Goal: Task Accomplishment & Management: Manage account settings

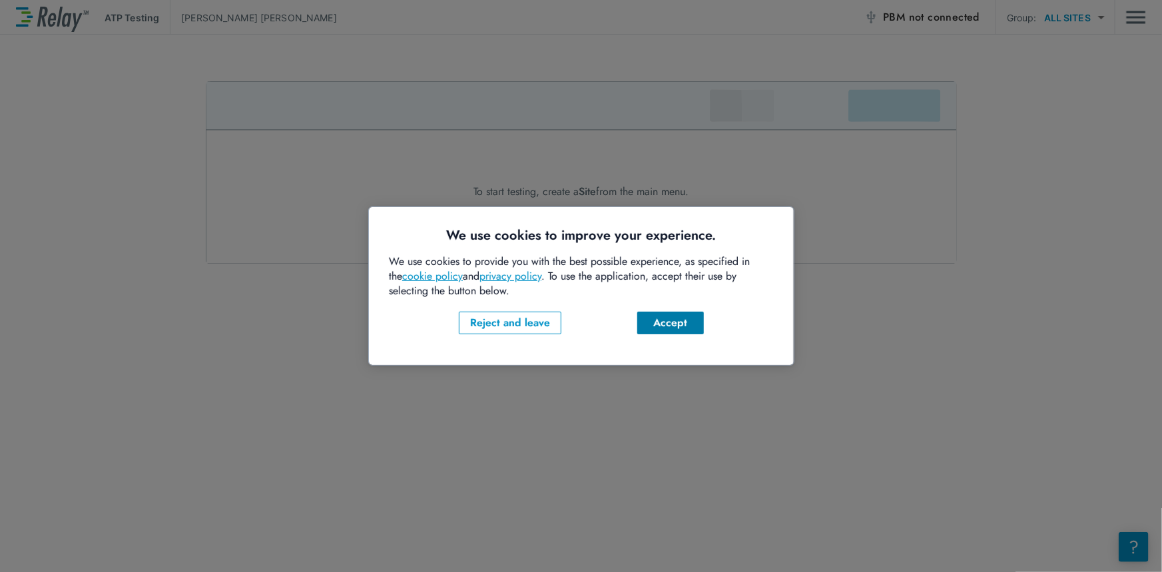
click at [669, 320] on div "Accept" at bounding box center [669, 322] width 45 height 16
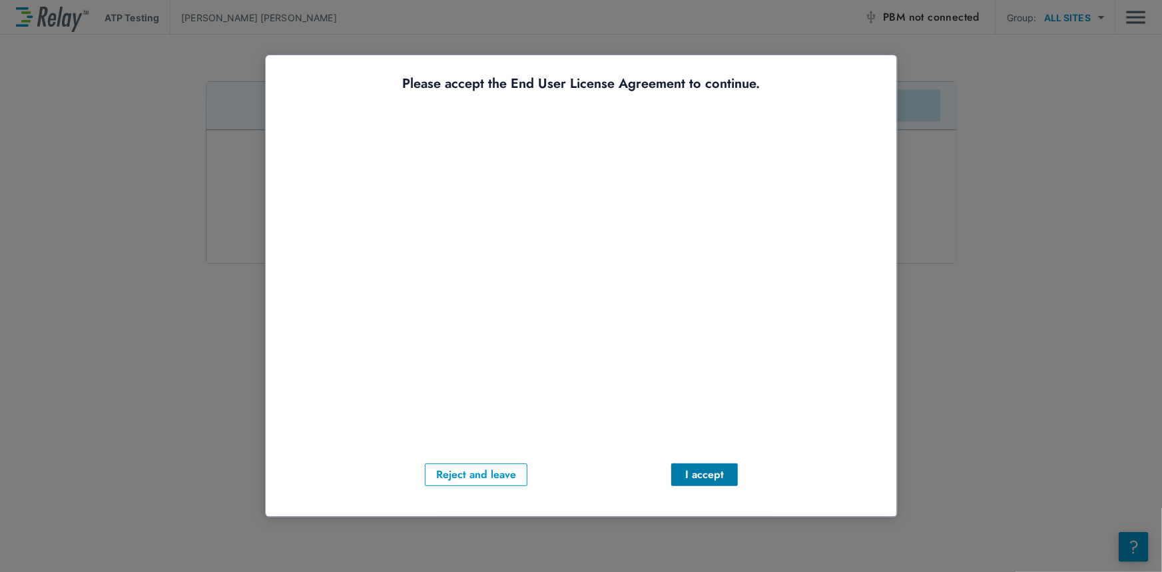
click at [702, 474] on div "I accept" at bounding box center [703, 474] width 45 height 16
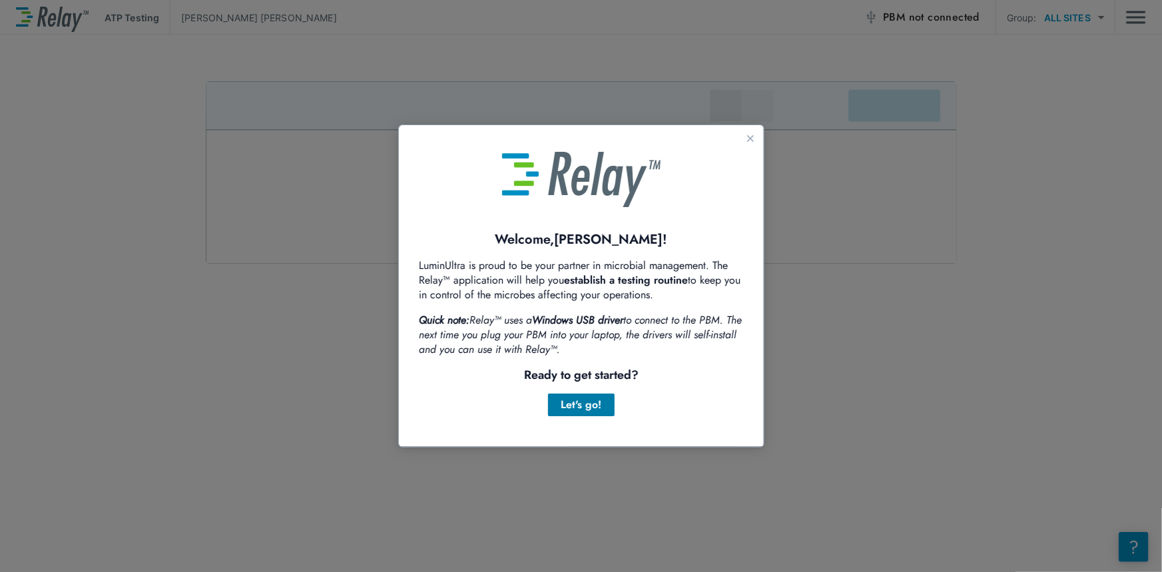
click at [603, 409] on button "Let's go!" at bounding box center [580, 404] width 67 height 23
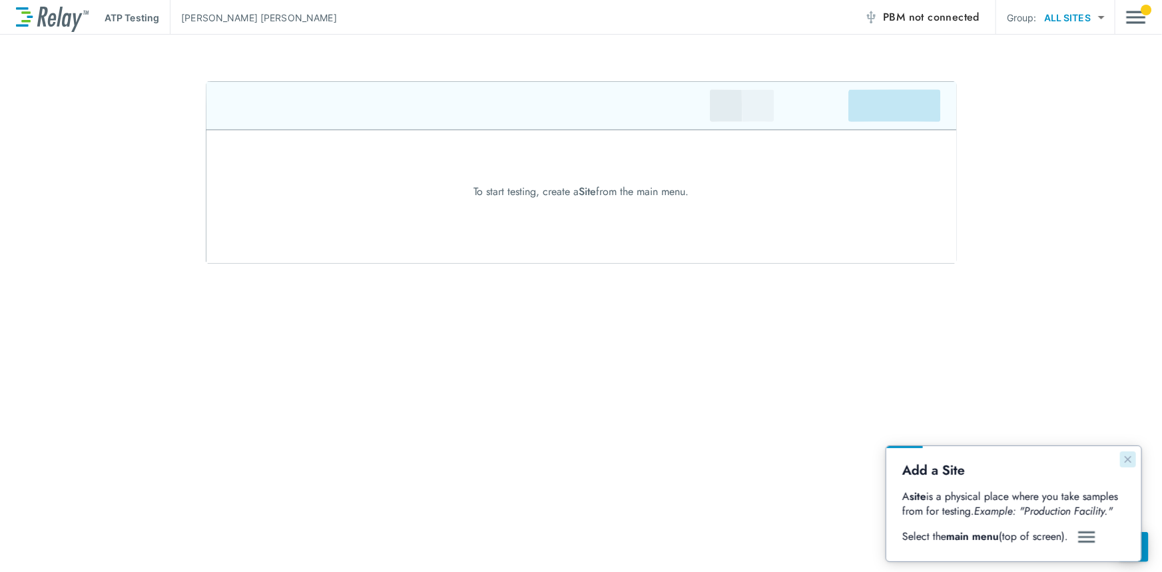
click at [1131, 461] on icon "Close guide" at bounding box center [1127, 459] width 7 height 7
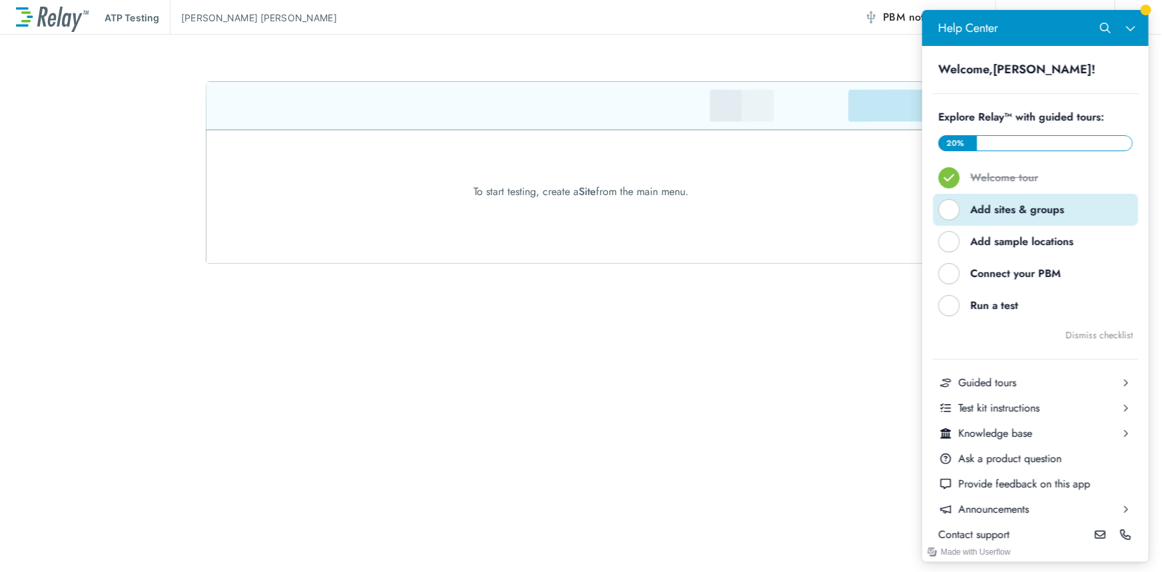
click at [1068, 213] on div "Add sites & groups" at bounding box center [1040, 209] width 141 height 15
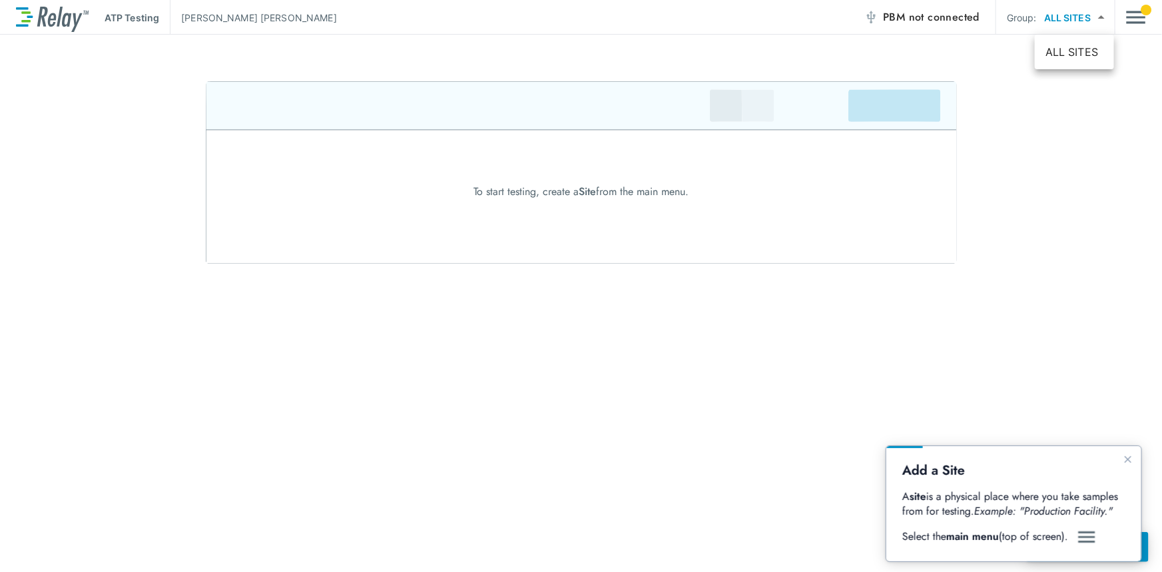
click at [1096, 15] on body "ATP Testing [PERSON_NAME] PBM not connected Group: ALL SITES ********* ​ To sta…" at bounding box center [581, 286] width 1162 height 572
click at [1082, 45] on li "ALL SITES" at bounding box center [1074, 52] width 79 height 24
click at [1137, 15] on img "Main menu" at bounding box center [1136, 17] width 20 height 25
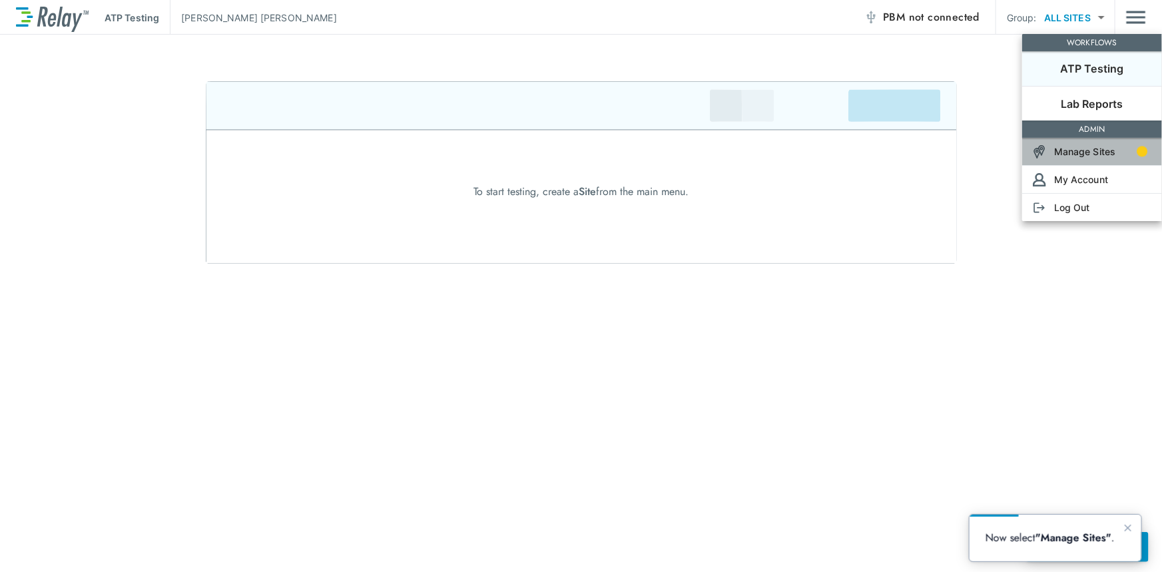
click at [1093, 155] on p "Manage Sites" at bounding box center [1085, 152] width 62 height 14
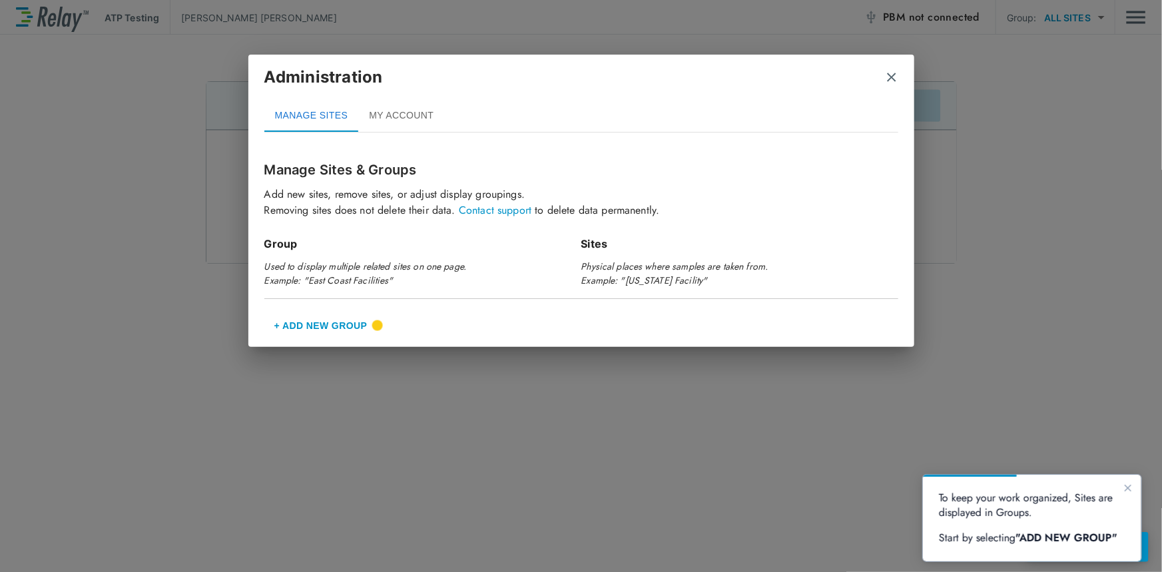
click at [339, 325] on button "+ Add New Group" at bounding box center [320, 326] width 113 height 32
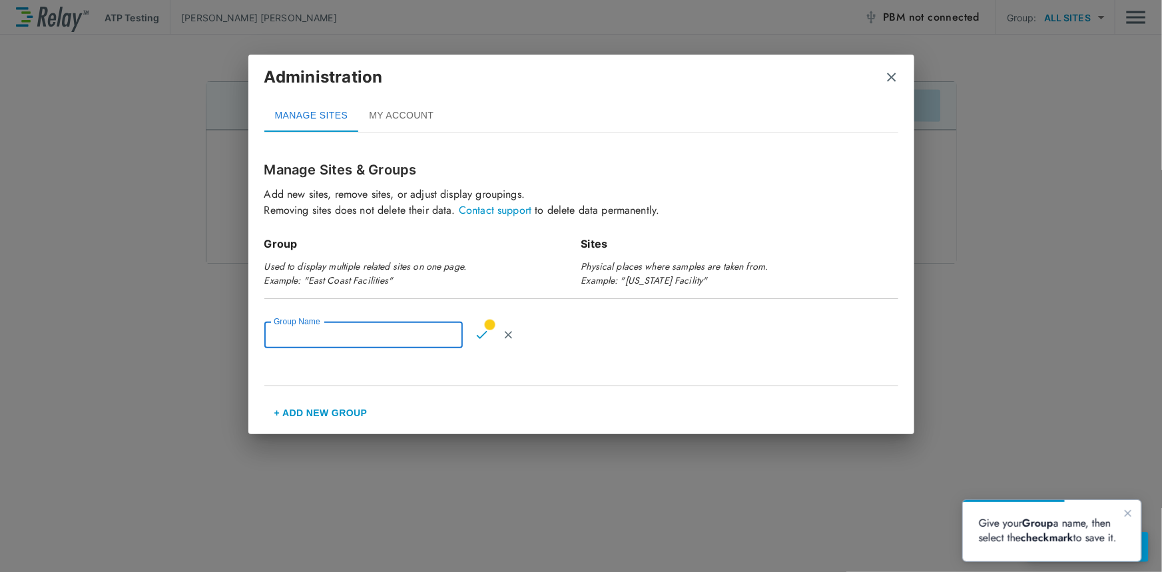
click at [332, 340] on input "Group Name" at bounding box center [363, 335] width 198 height 27
type input "*"
type input "**********"
click at [495, 326] on button "Cancel" at bounding box center [508, 335] width 27 height 27
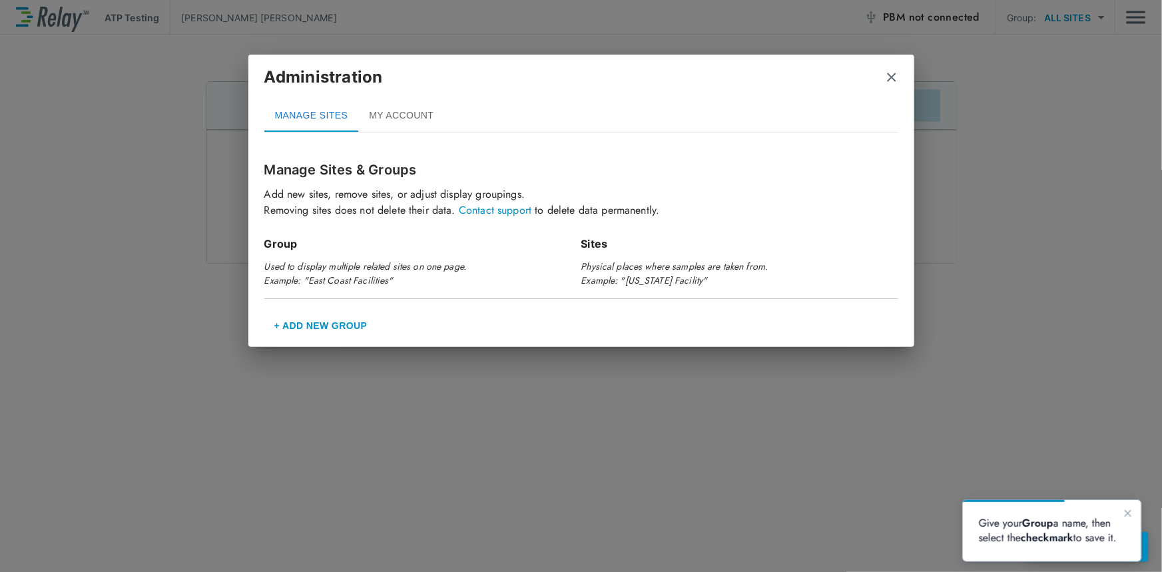
click at [341, 318] on button "+ Add New Group" at bounding box center [320, 326] width 113 height 32
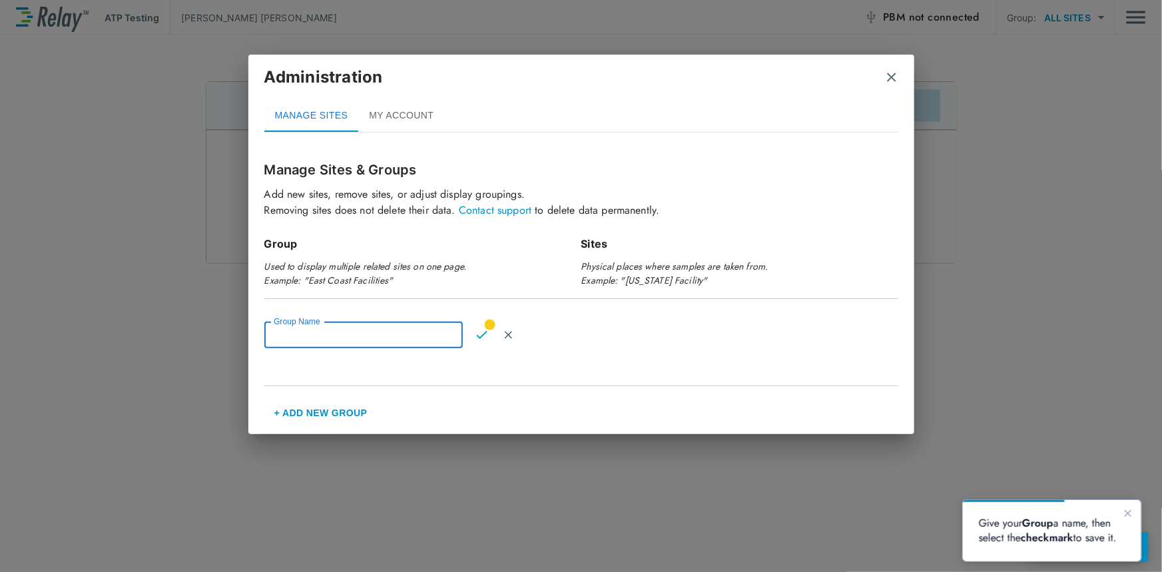
click at [342, 338] on input "Group Name" at bounding box center [363, 335] width 198 height 27
type input "**********"
click at [489, 324] on button "Confirm" at bounding box center [481, 335] width 27 height 27
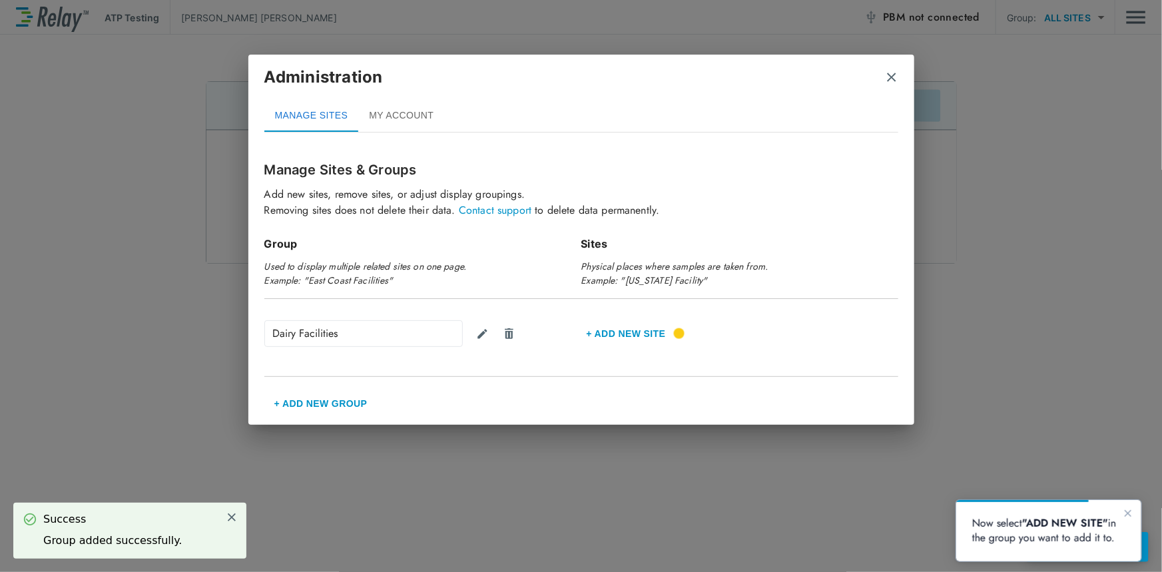
click at [638, 331] on button "+ Add new Site" at bounding box center [626, 334] width 90 height 32
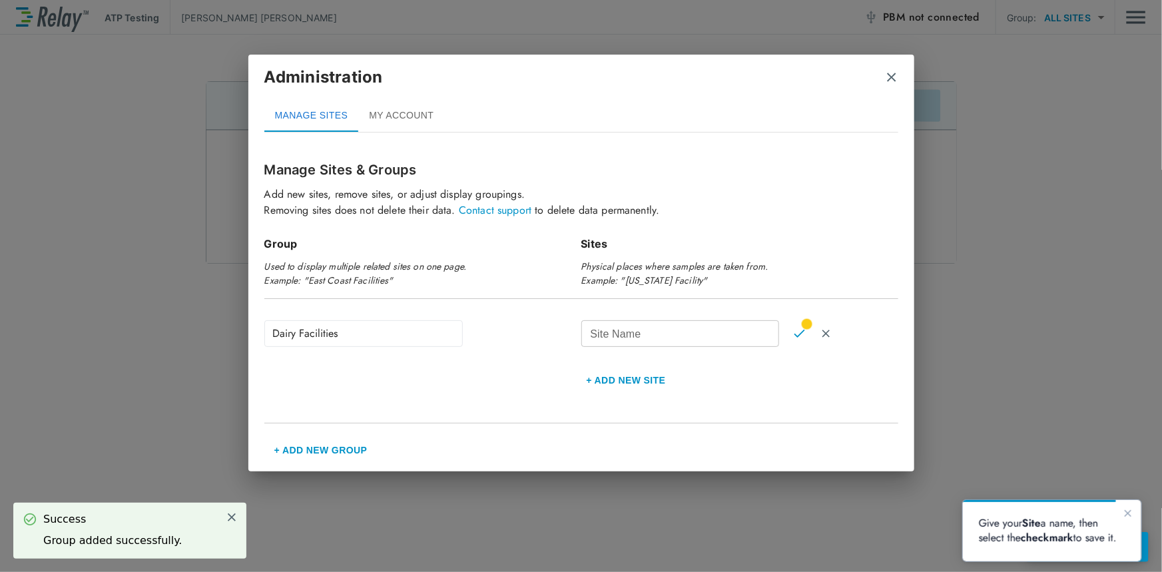
click at [638, 331] on input "Site Name" at bounding box center [680, 333] width 198 height 27
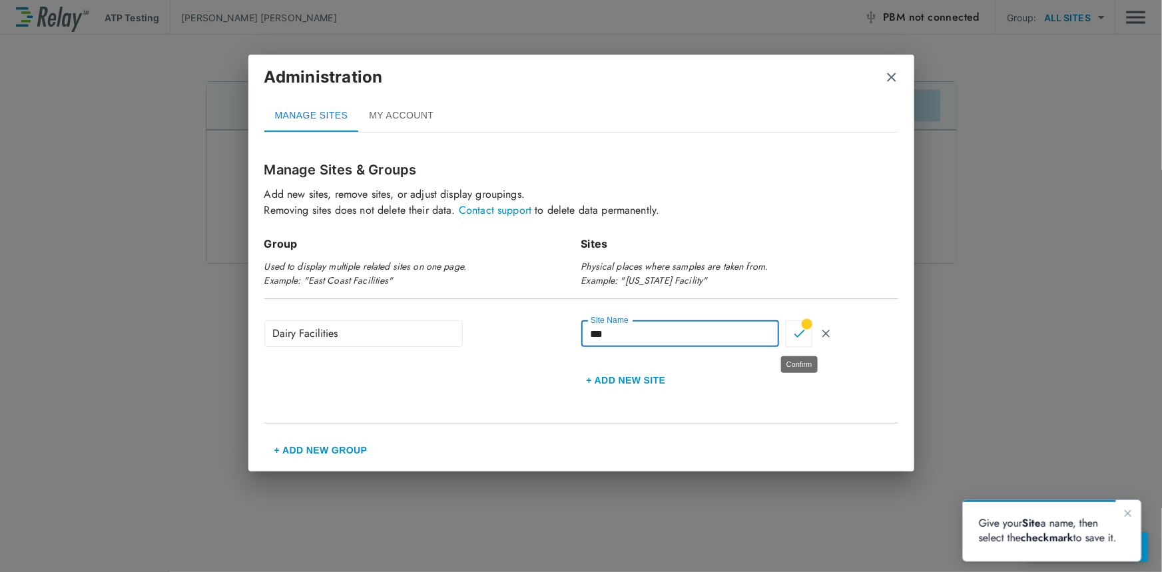
type input "***"
click at [799, 331] on img "Confirm" at bounding box center [799, 334] width 11 height 12
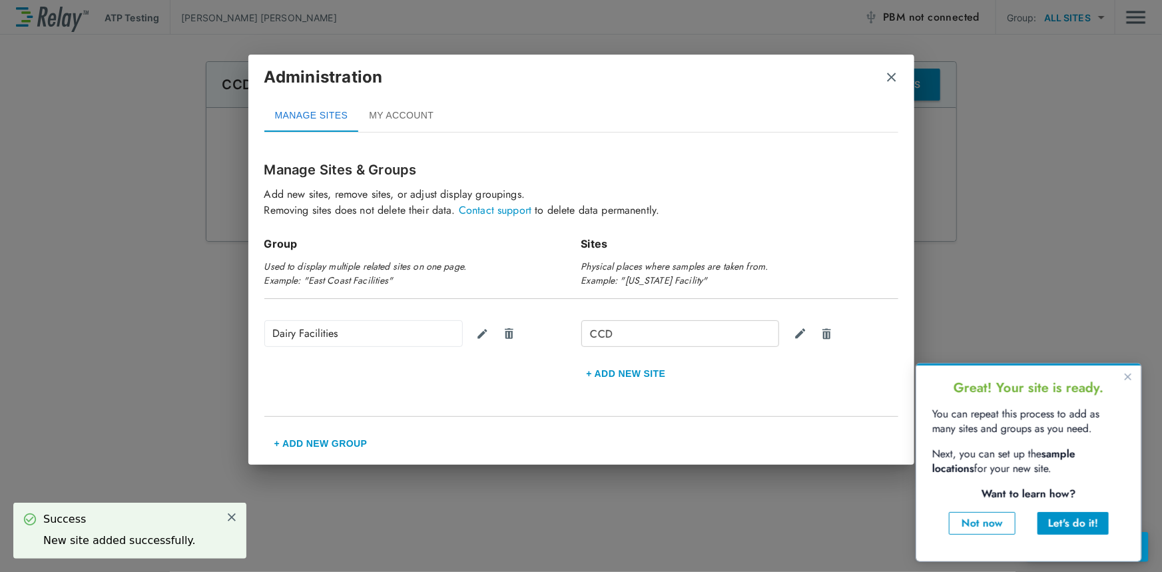
click at [595, 327] on div "CCD" at bounding box center [680, 333] width 198 height 27
click at [637, 373] on button "+ Add new Site" at bounding box center [626, 374] width 90 height 32
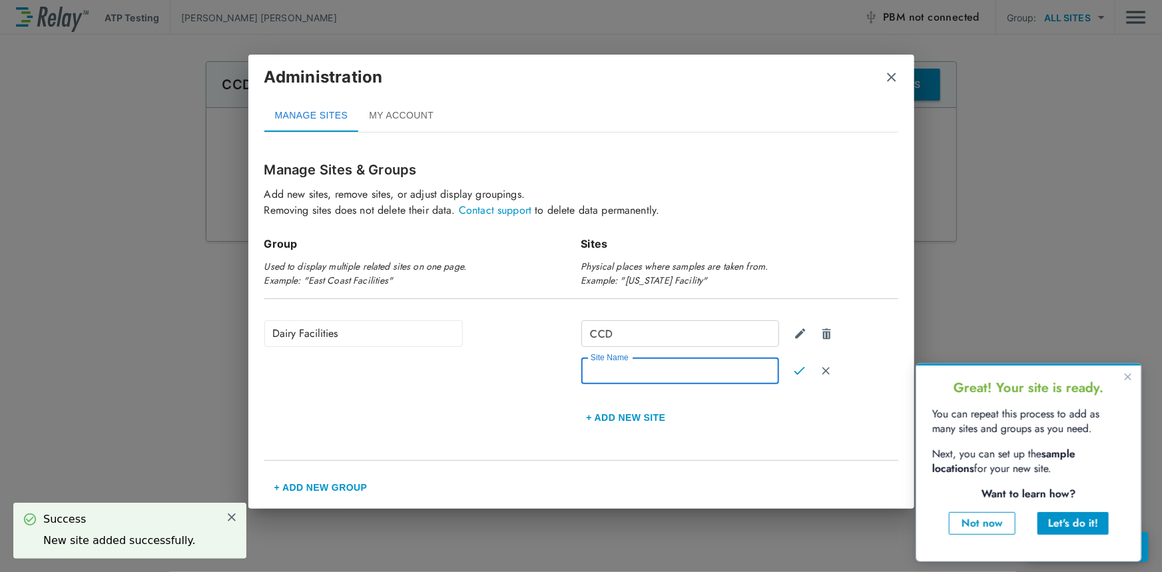
click at [637, 373] on input "Site Name" at bounding box center [680, 371] width 198 height 27
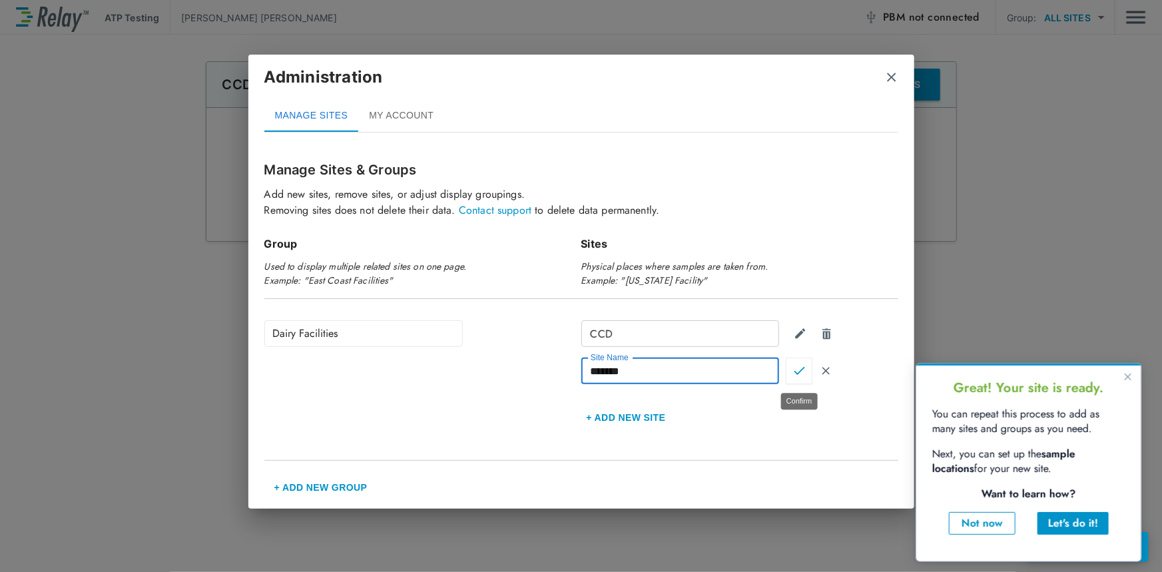
type input "*******"
click at [790, 368] on button "Confirm" at bounding box center [799, 371] width 27 height 27
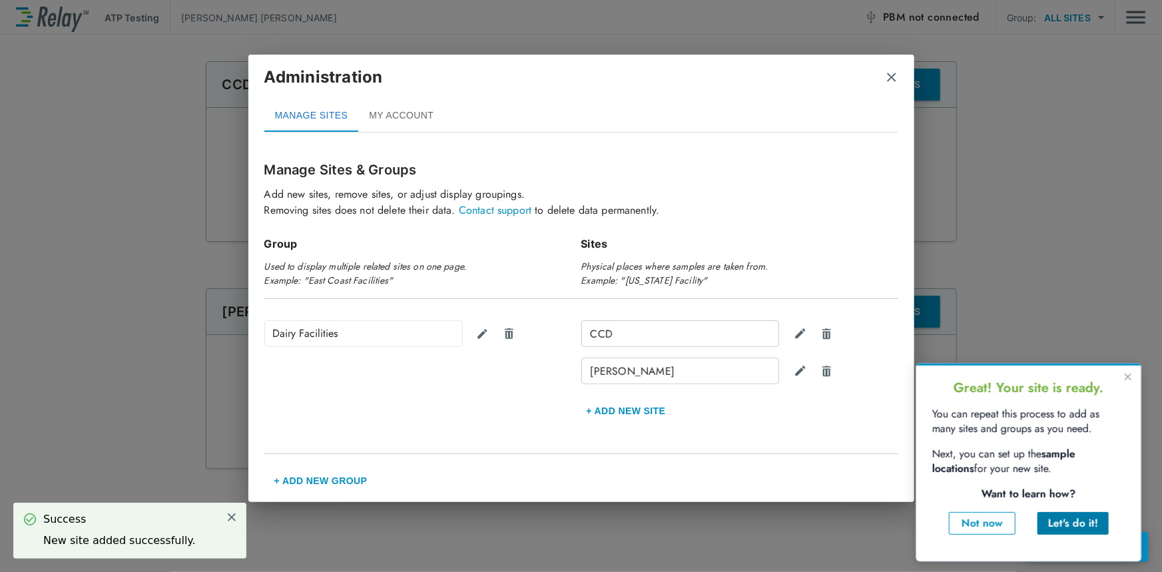
click at [1082, 525] on div "Let's do it!" at bounding box center [1073, 523] width 50 height 16
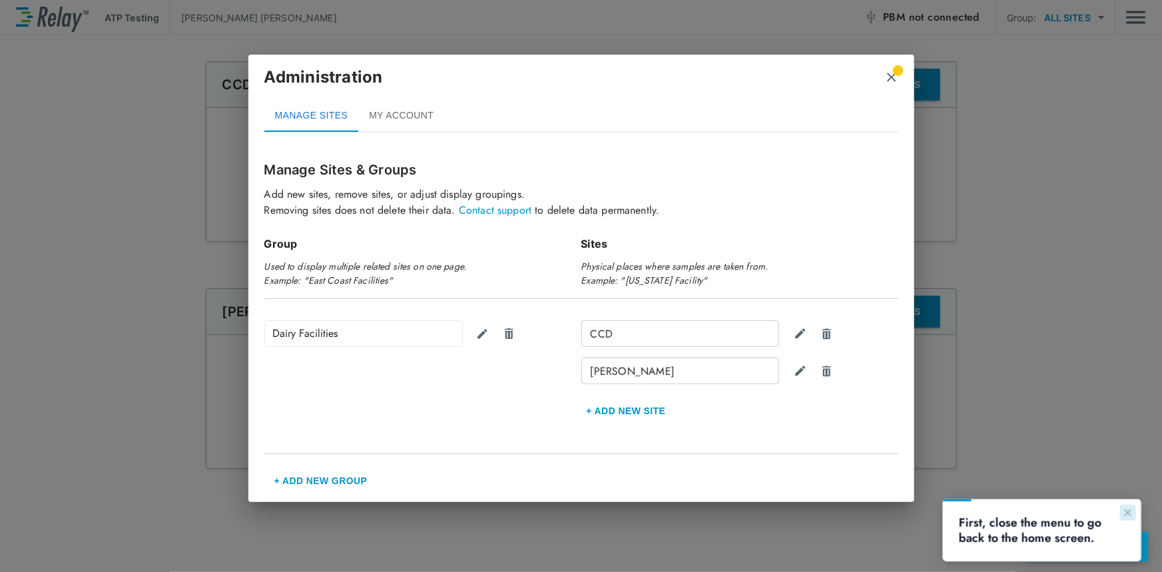
click at [1122, 507] on icon "Close guide" at bounding box center [1127, 512] width 11 height 11
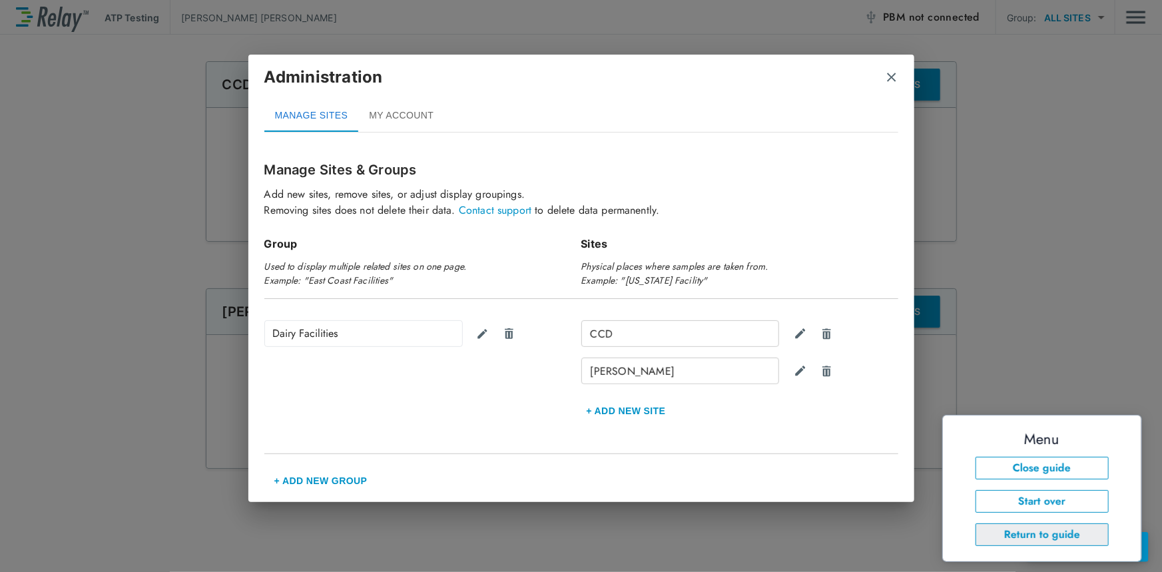
click at [1078, 532] on button "Return to guide" at bounding box center [1041, 534] width 133 height 23
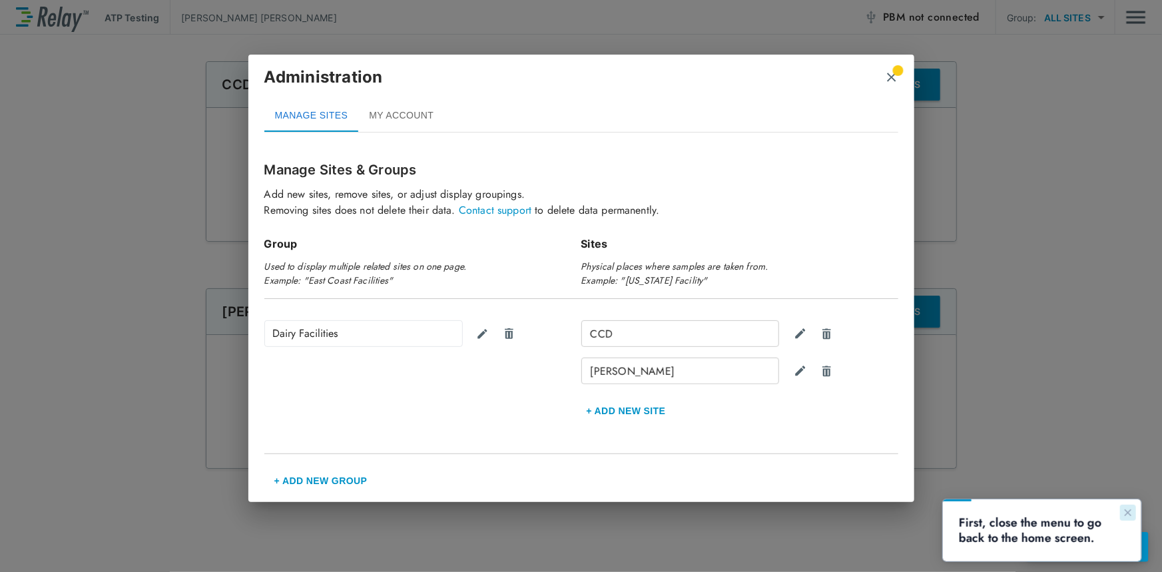
click at [1126, 508] on icon "Close guide" at bounding box center [1127, 512] width 11 height 11
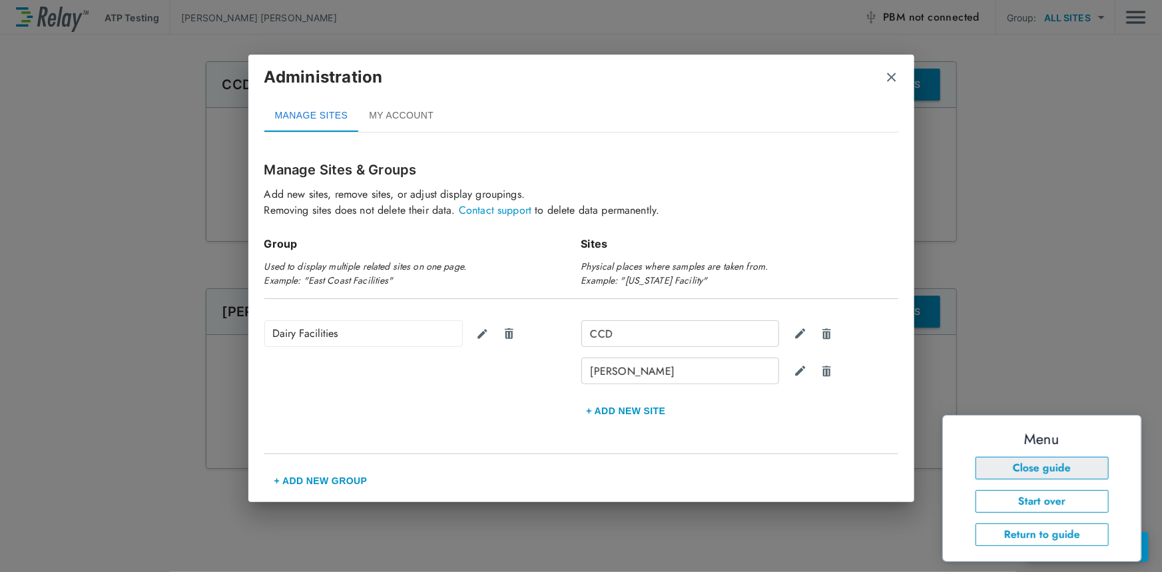
click at [1070, 472] on button "Close guide" at bounding box center [1041, 467] width 133 height 23
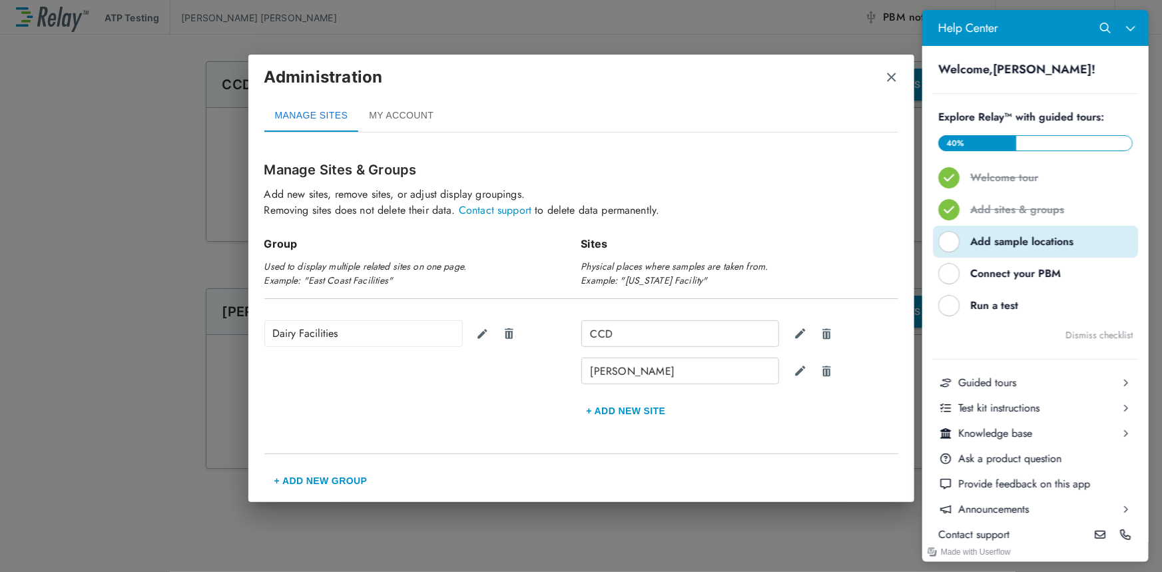
click at [1000, 240] on div "Add sample locations" at bounding box center [1040, 241] width 141 height 15
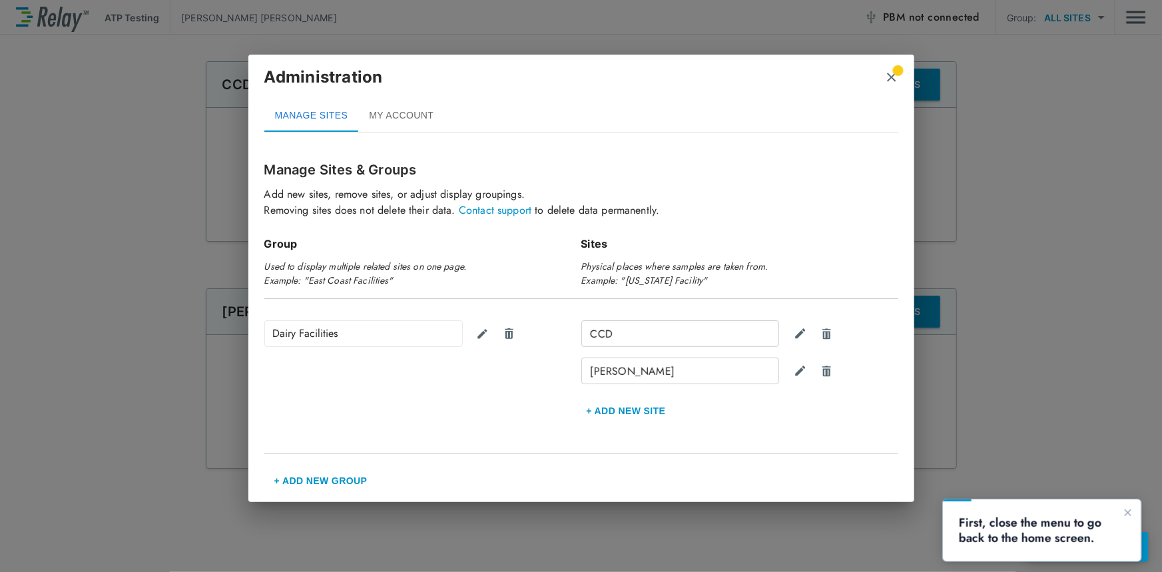
click at [889, 71] on img "close" at bounding box center [891, 77] width 13 height 13
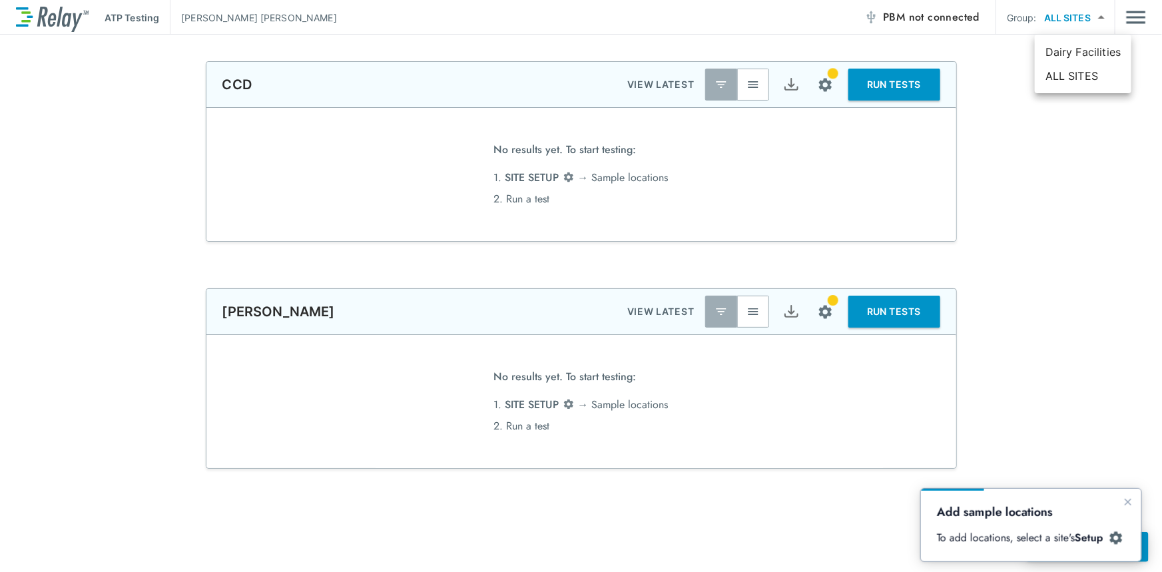
click at [1103, 15] on body "**********" at bounding box center [581, 286] width 1162 height 572
click at [543, 177] on div at bounding box center [581, 286] width 1162 height 572
click at [826, 73] on button "Site setup" at bounding box center [825, 84] width 35 height 35
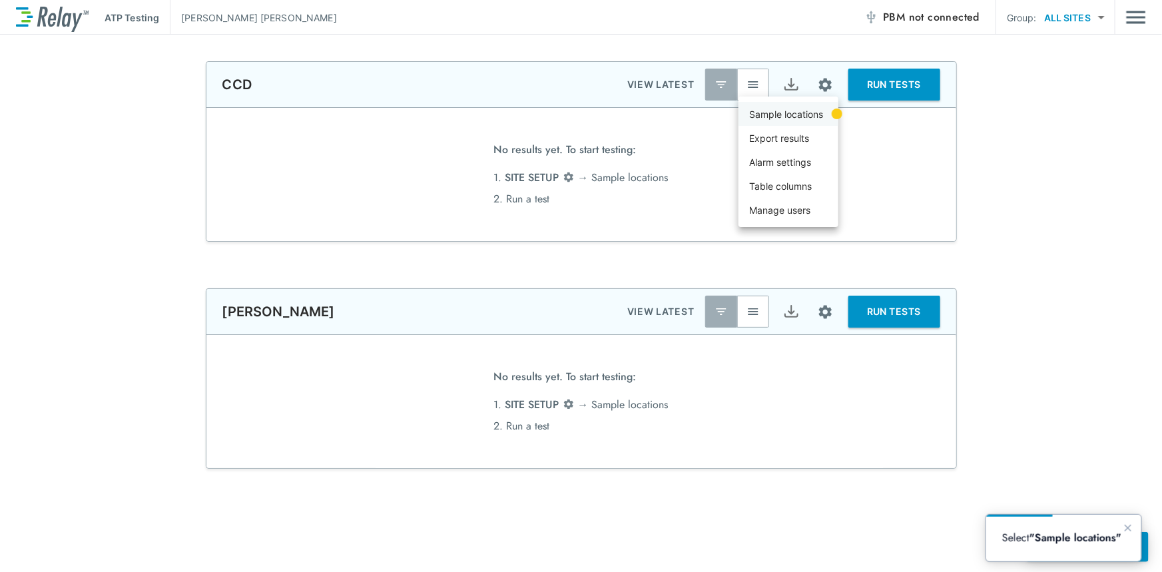
click at [794, 113] on p "Sample locations" at bounding box center [786, 114] width 74 height 14
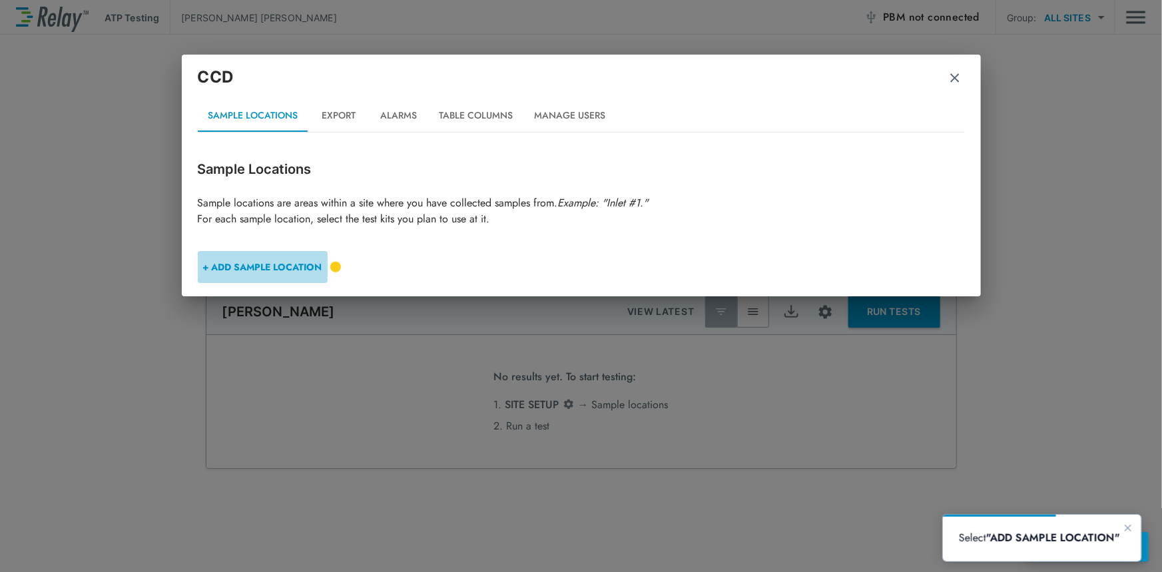
click at [248, 268] on button "+ ADD SAMPLE LOCATION" at bounding box center [263, 267] width 130 height 32
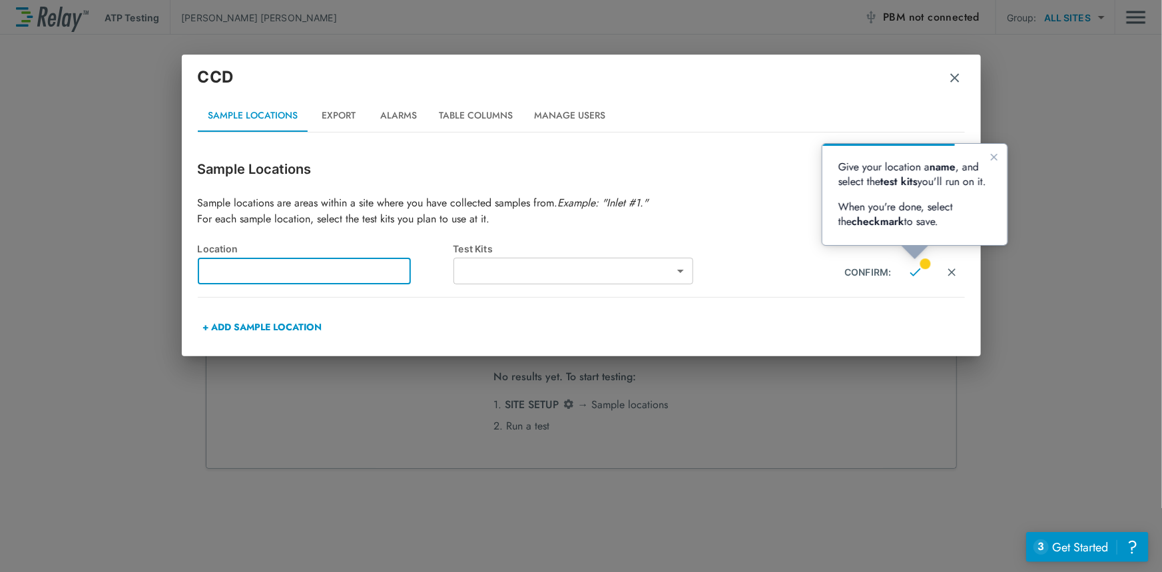
click at [257, 273] on input "text" at bounding box center [304, 271] width 213 height 27
type input "**********"
click at [661, 273] on body "**********" at bounding box center [581, 286] width 1162 height 572
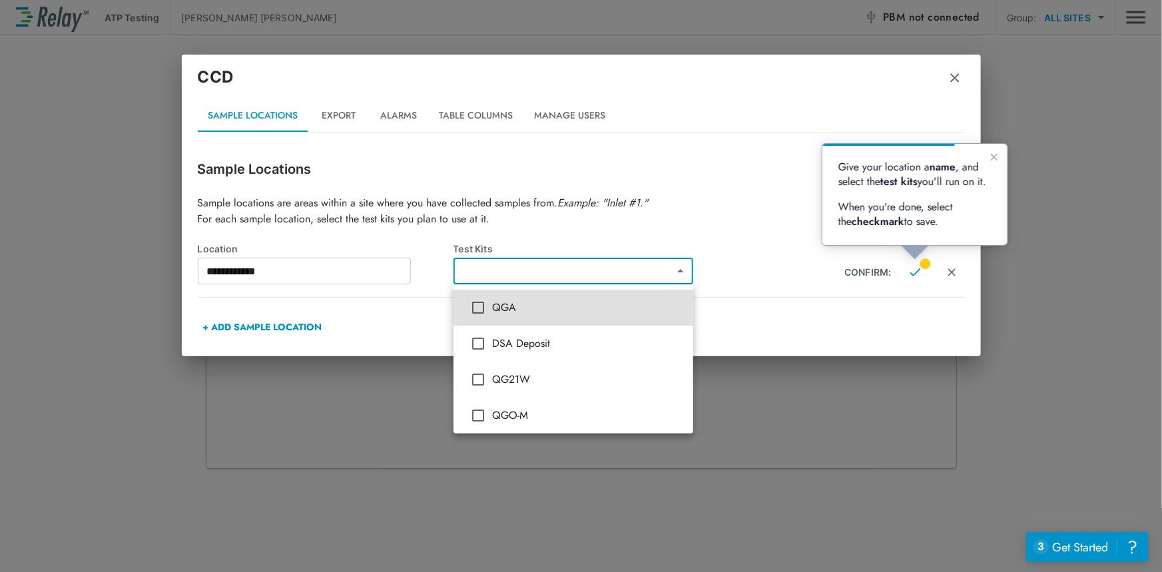
type input "*****"
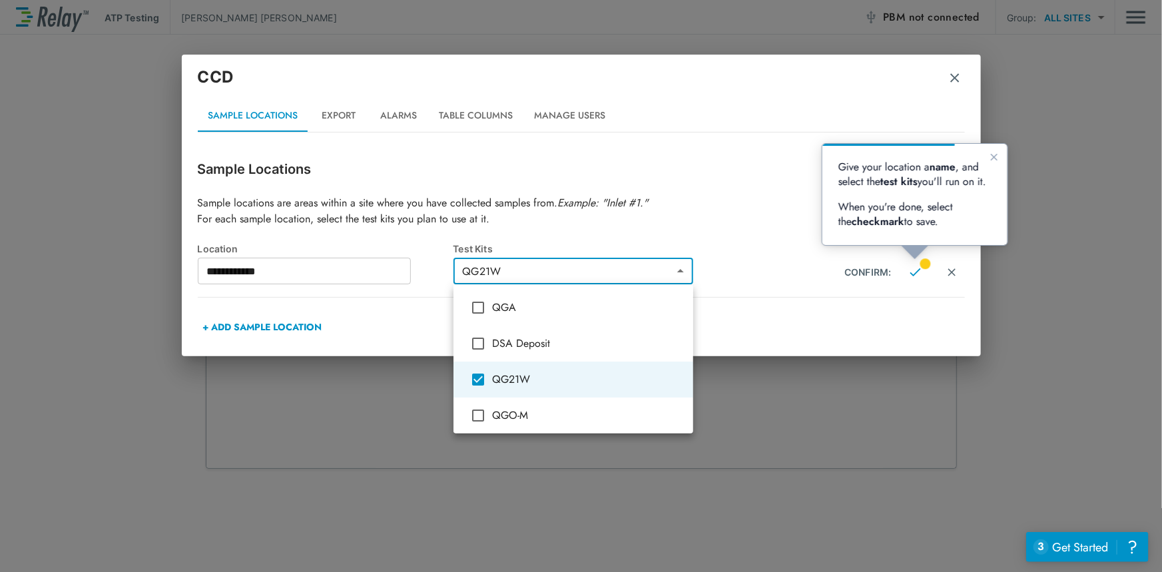
click at [759, 288] on div at bounding box center [581, 286] width 1162 height 572
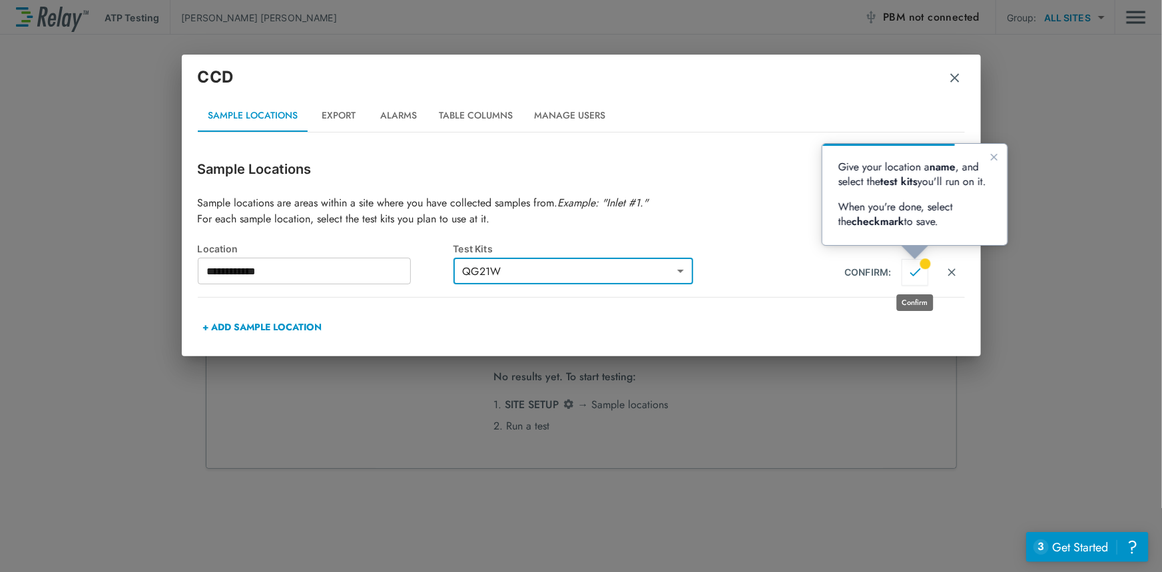
click at [916, 268] on img "Confirm" at bounding box center [915, 272] width 11 height 12
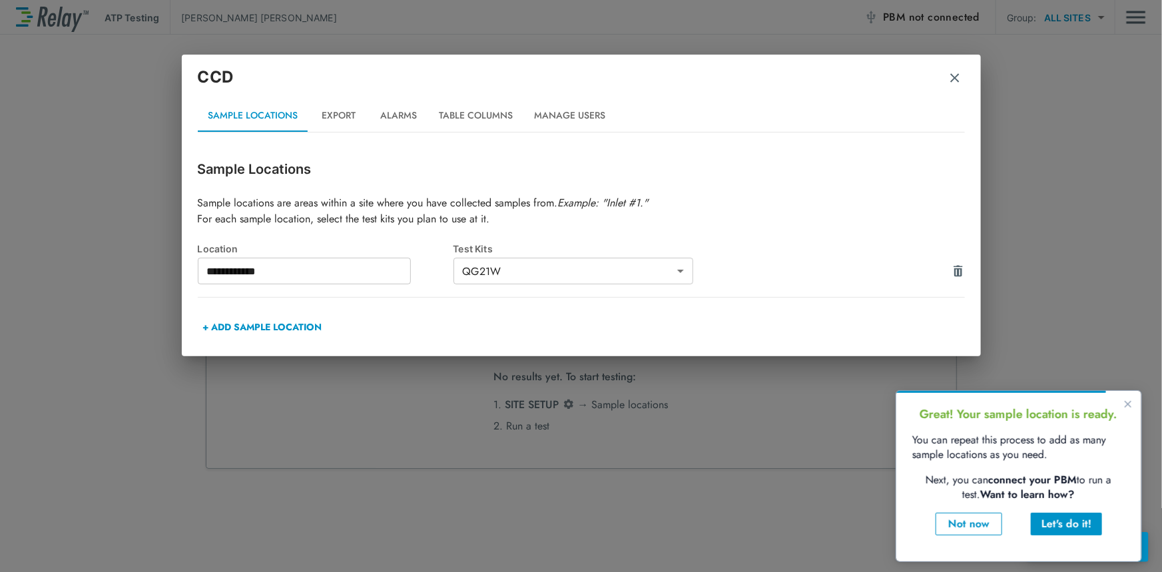
type input "**********"
type input "*****"
click at [279, 324] on button "+ ADD SAMPLE LOCATION" at bounding box center [263, 327] width 130 height 32
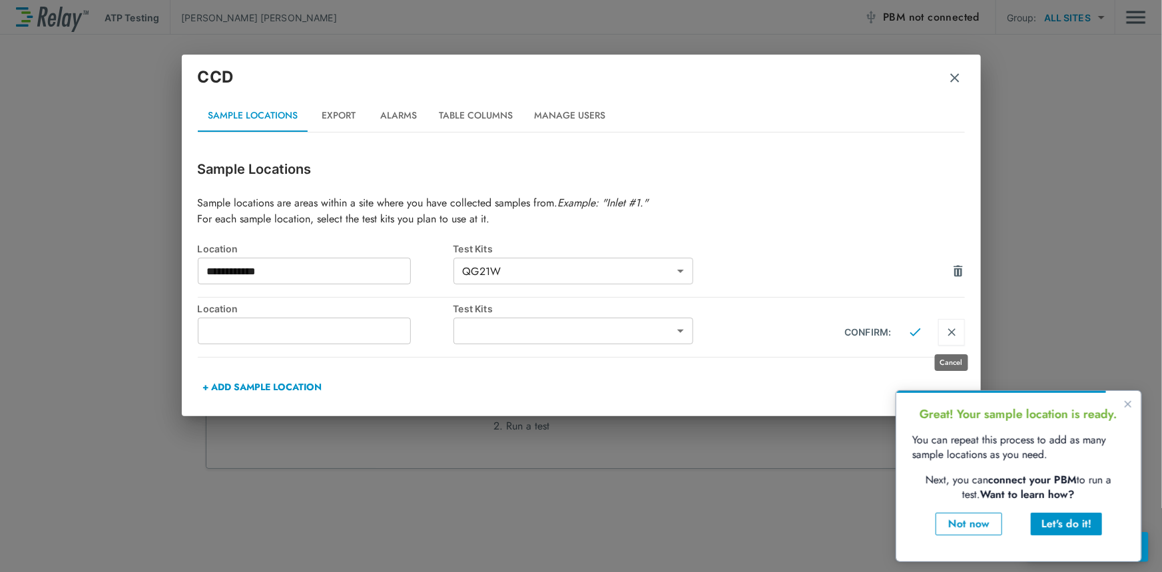
click at [956, 332] on img "Cancel" at bounding box center [951, 332] width 11 height 12
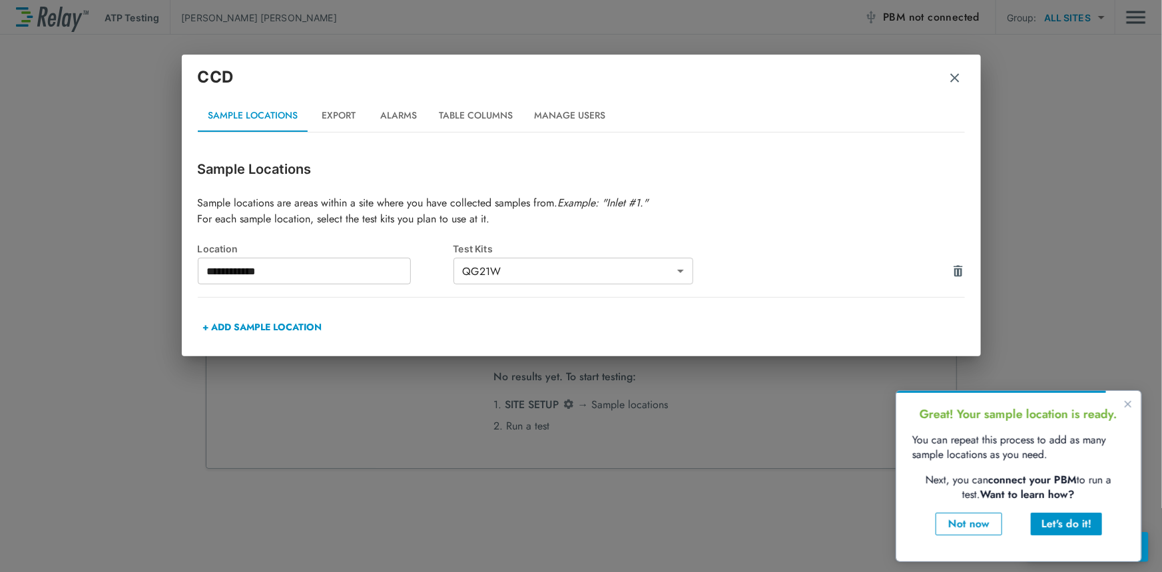
click at [515, 278] on body "**********" at bounding box center [581, 286] width 1162 height 572
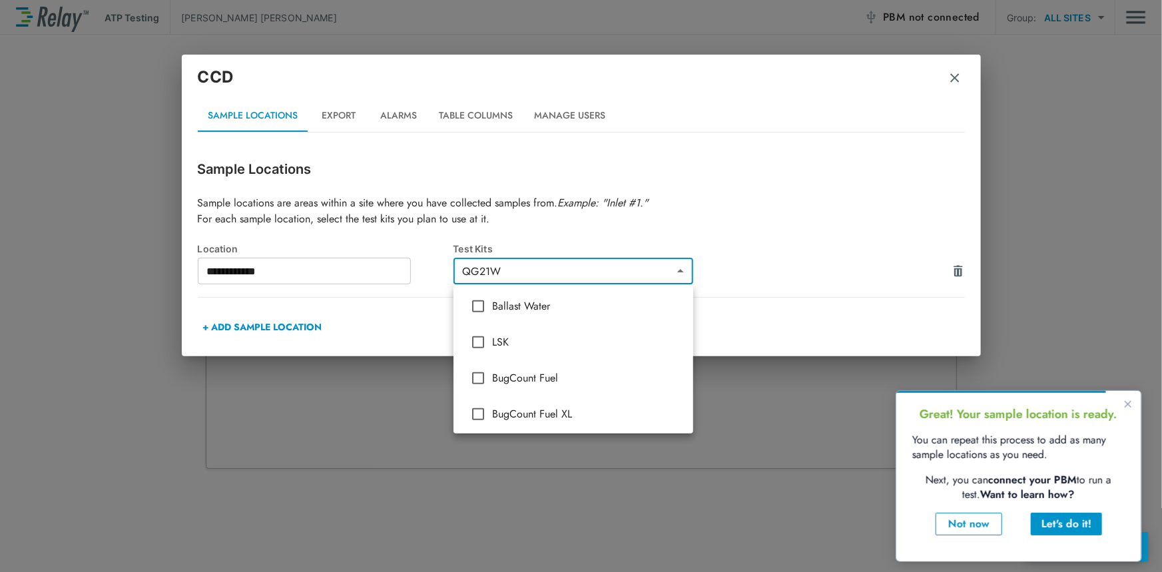
scroll to position [436, 0]
drag, startPoint x: 1112, startPoint y: 281, endPoint x: 1070, endPoint y: 272, distance: 42.3
click at [1112, 281] on div at bounding box center [581, 286] width 1162 height 572
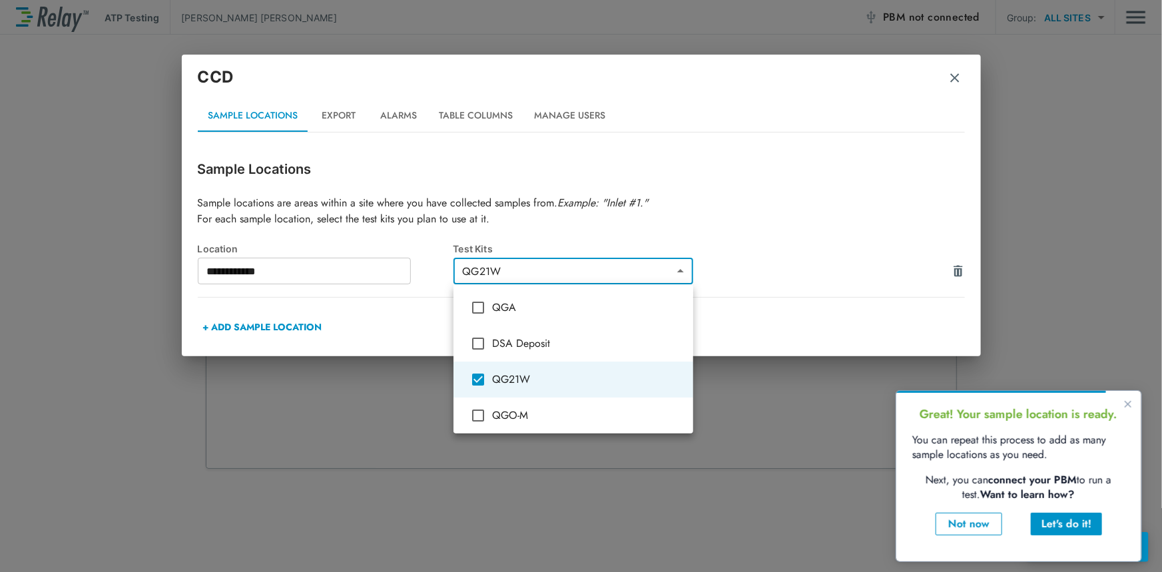
click at [680, 265] on body "**********" at bounding box center [581, 286] width 1162 height 572
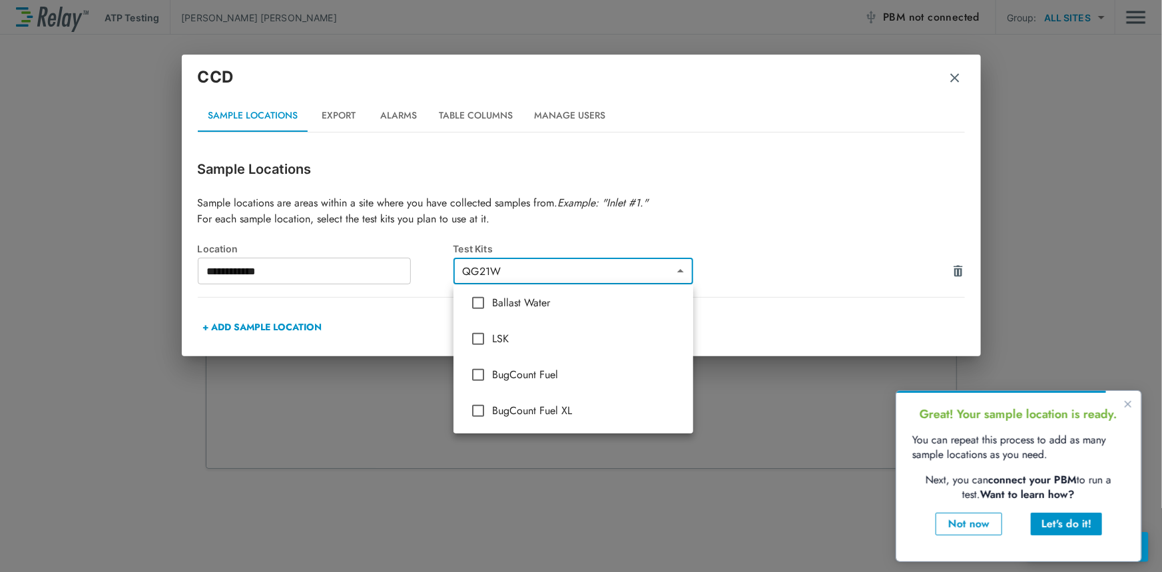
click at [799, 297] on div at bounding box center [581, 286] width 1162 height 572
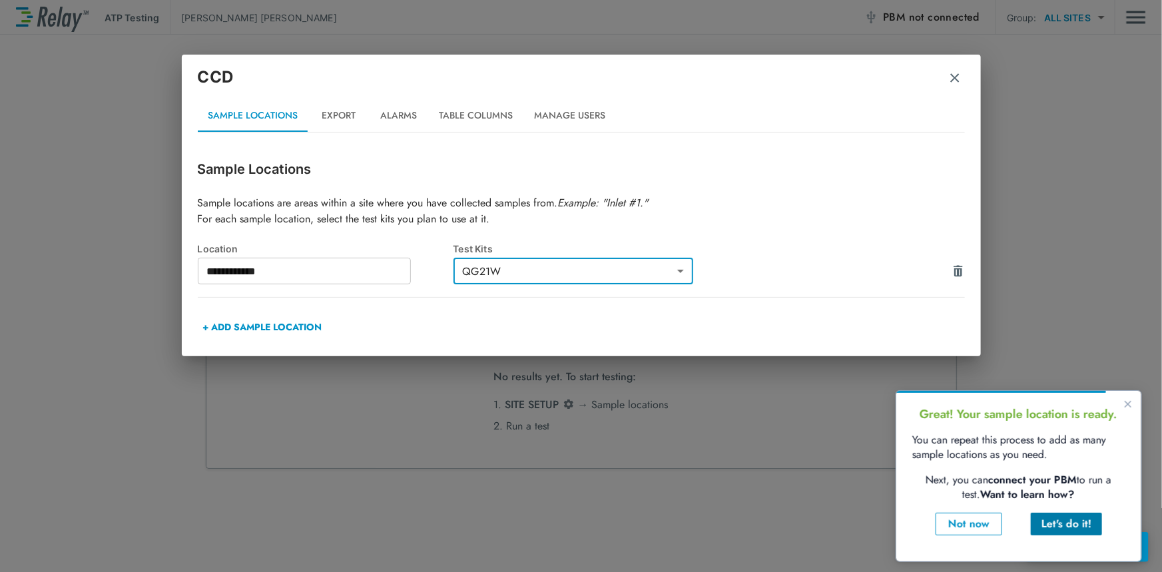
click at [1076, 532] on button "Let's do it!" at bounding box center [1065, 523] width 71 height 23
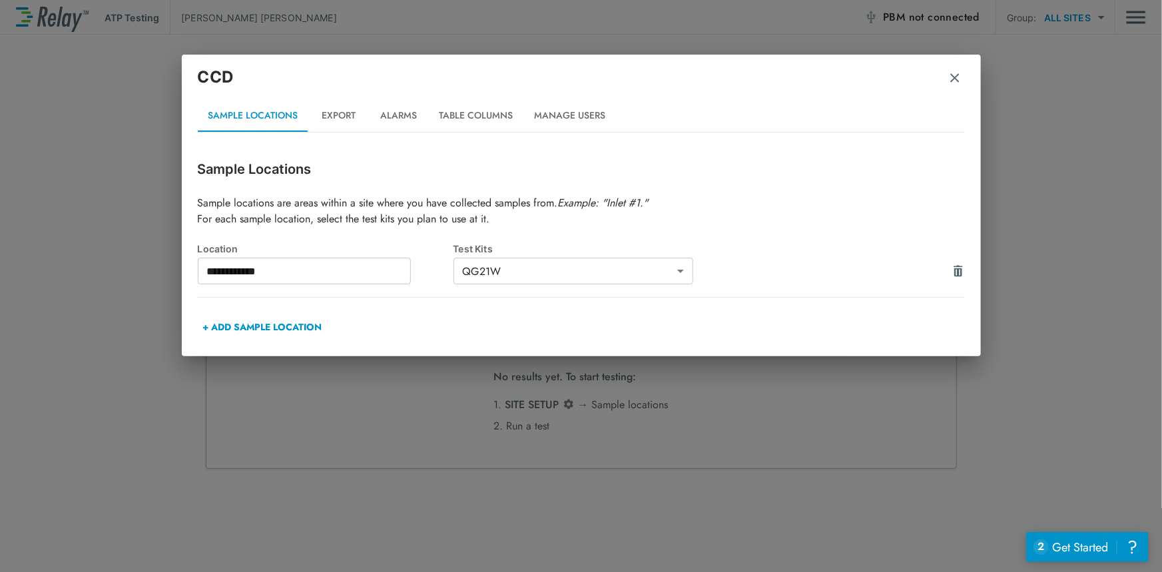
scroll to position [0, 0]
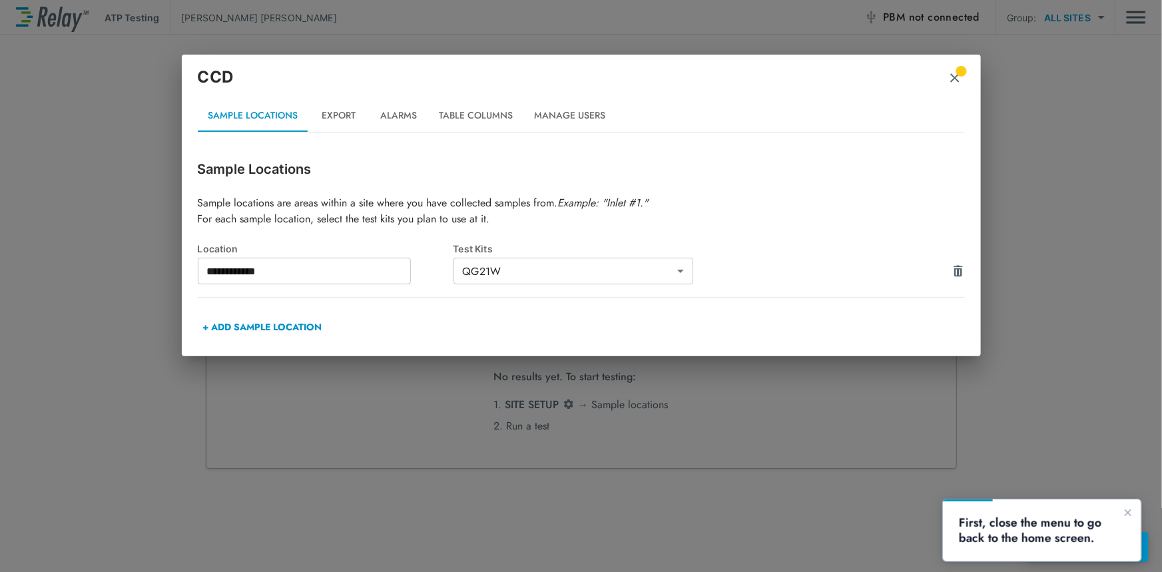
click at [963, 71] on div "CCD" at bounding box center [581, 82] width 767 height 35
click at [958, 74] on img "button" at bounding box center [954, 77] width 13 height 13
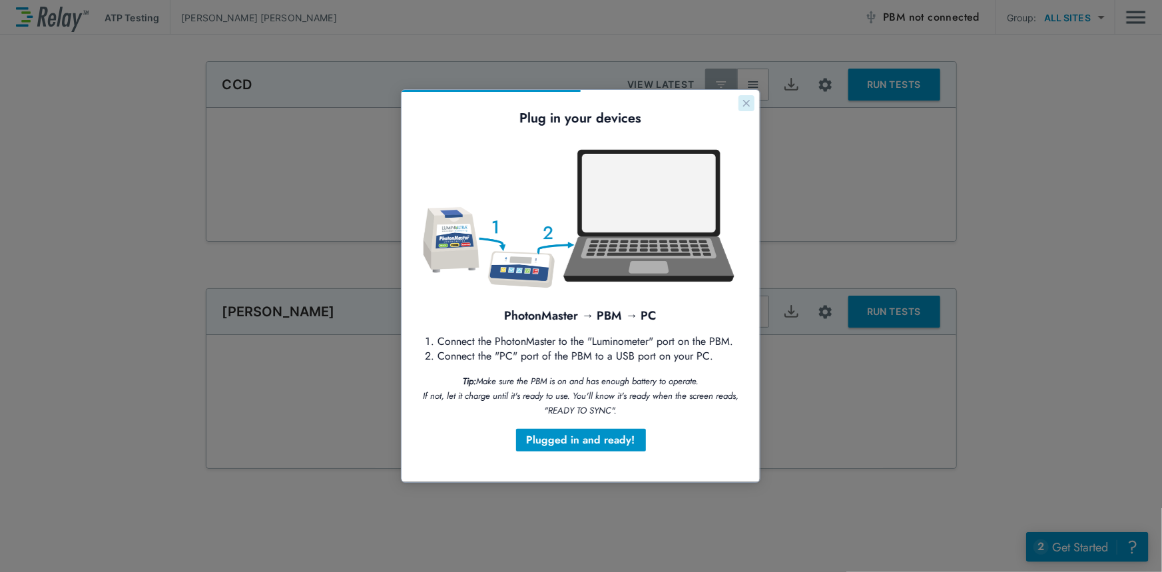
click at [751, 105] on icon "Close guide" at bounding box center [746, 102] width 11 height 11
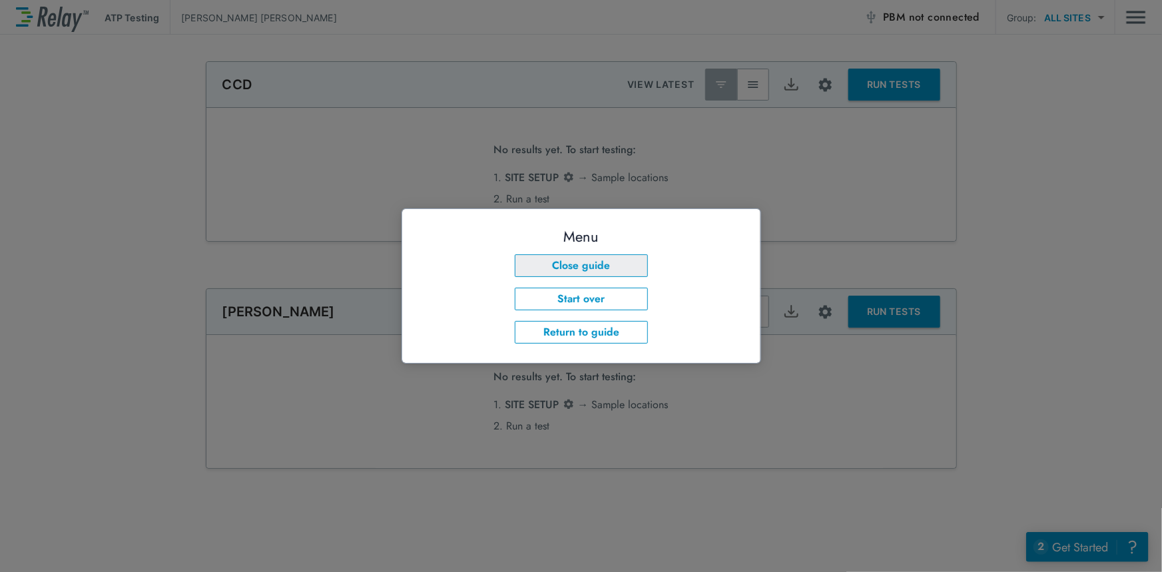
click at [613, 266] on button "Close guide" at bounding box center [580, 265] width 133 height 23
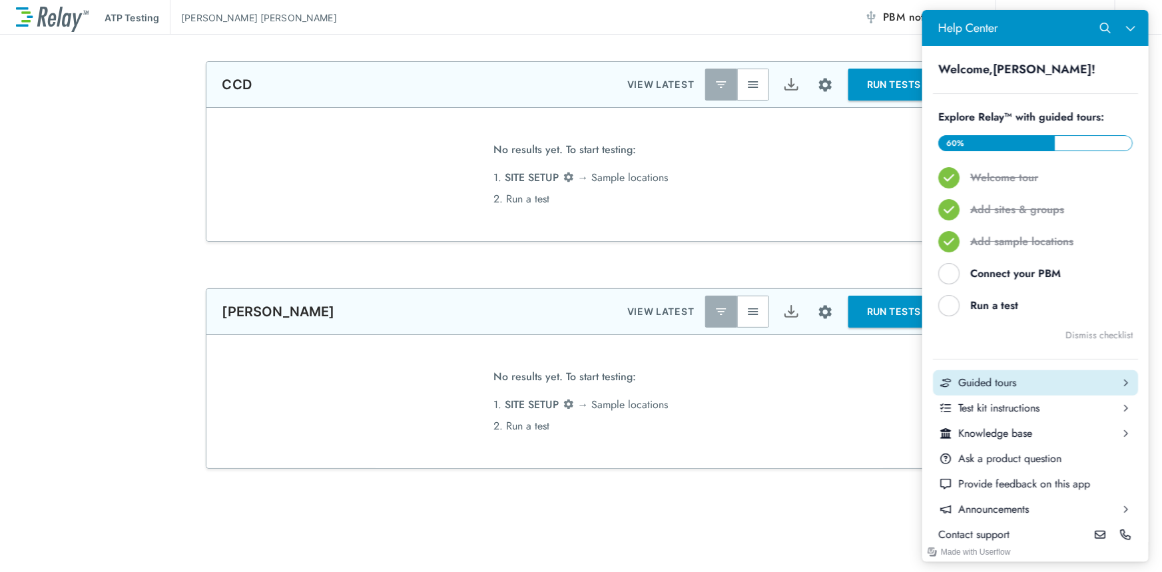
click at [1001, 385] on div "Guided tours" at bounding box center [1035, 383] width 155 height 15
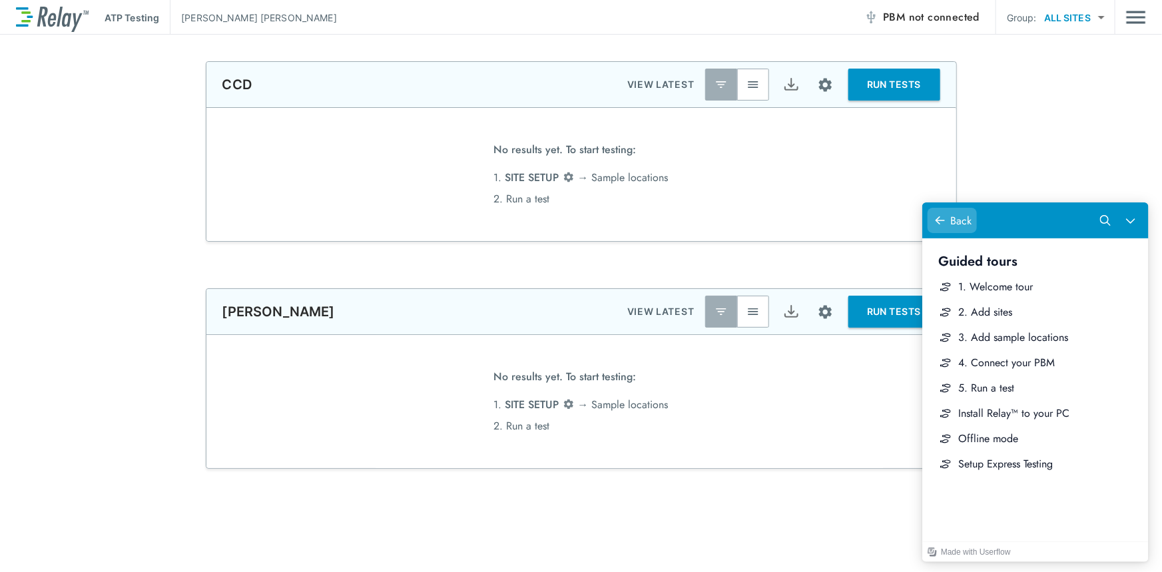
click at [938, 218] on icon "Help Center" at bounding box center [939, 219] width 11 height 11
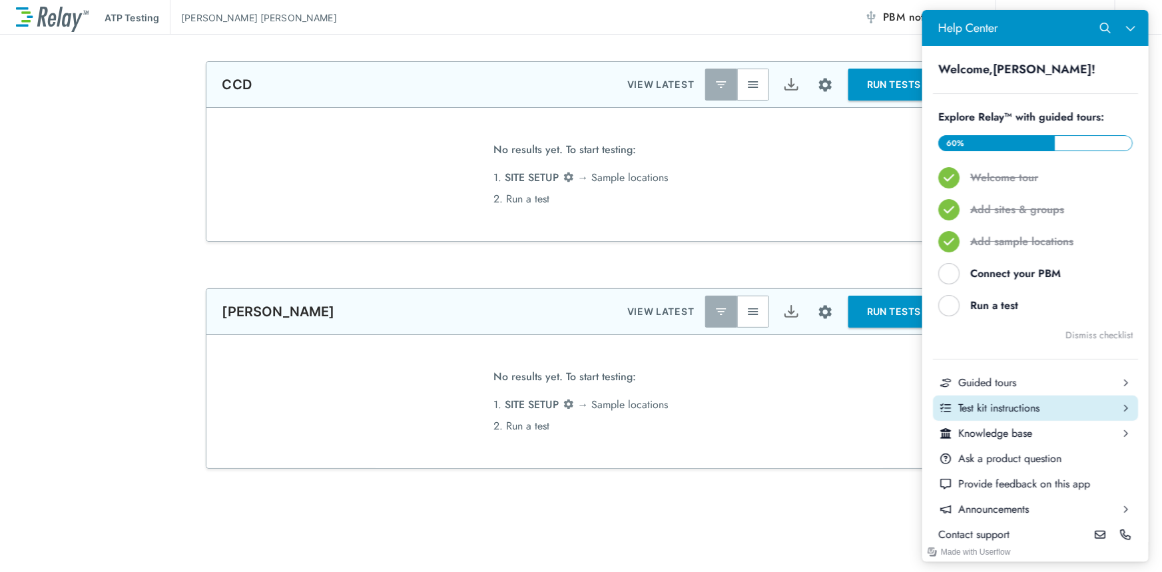
click at [996, 410] on div "Test kit instructions" at bounding box center [1035, 408] width 155 height 15
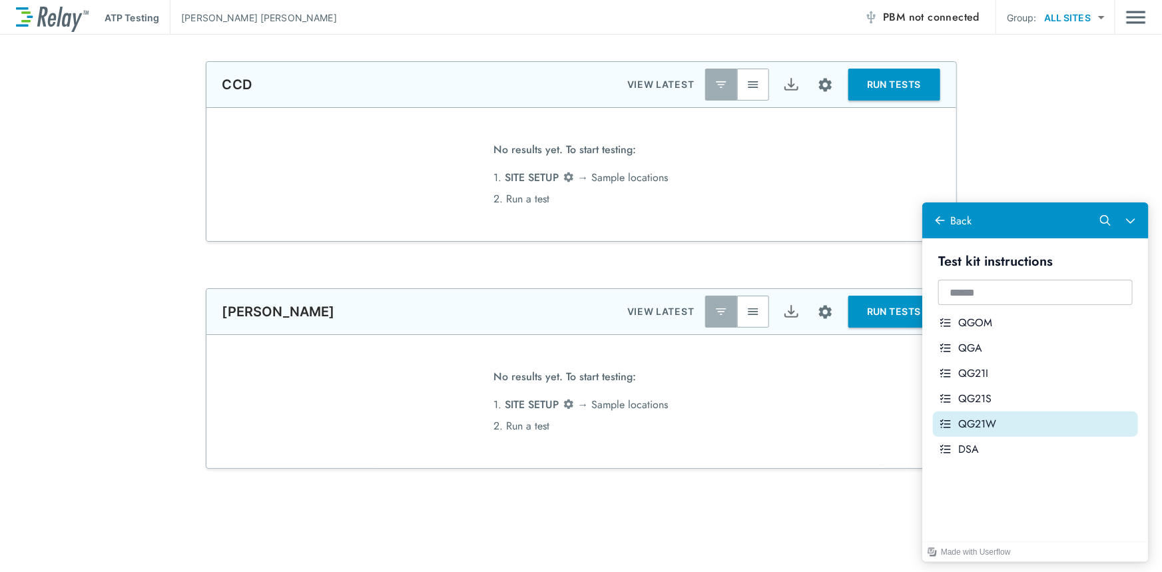
click at [992, 425] on div "QG21W" at bounding box center [1045, 423] width 174 height 15
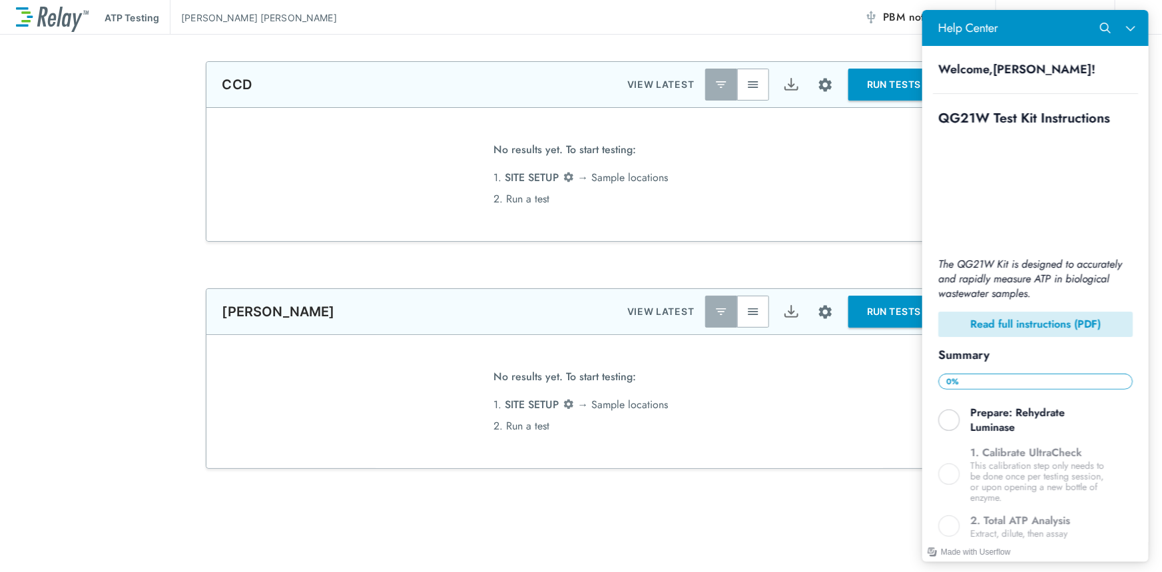
click at [1041, 316] on b "Read full instructions (PDF)" at bounding box center [1035, 323] width 131 height 15
click at [1129, 164] on div "Welcome, [PERSON_NAME] ! QG21W Test Kit Instructions The QG21W Kit is designed …" at bounding box center [1035, 428] width 226 height 765
drag, startPoint x: 200, startPoint y: 151, endPoint x: 860, endPoint y: 186, distance: 661.6
click at [860, 186] on div "No results yet. To start testing: 1. SITE SETUP → [GEOGRAPHIC_DATA] locations 2…" at bounding box center [581, 174] width 750 height 133
click at [1126, 25] on icon "Close Help Center" at bounding box center [1130, 28] width 11 height 11
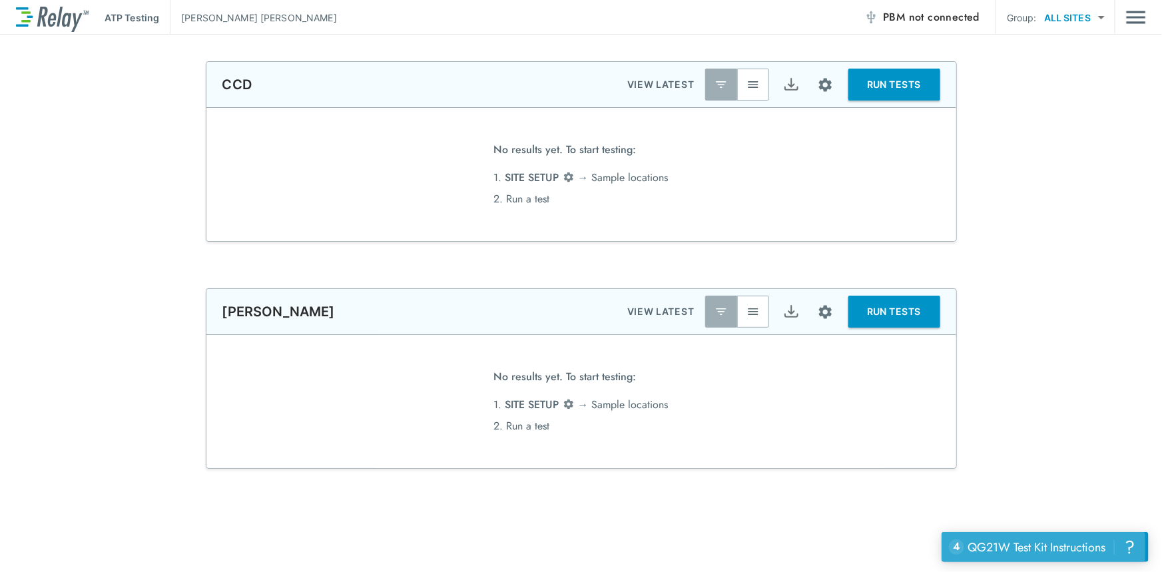
click at [1139, 537] on button "4 uncompleted tasks QG21W Test Kit Instructions ?" at bounding box center [1043, 546] width 204 height 30
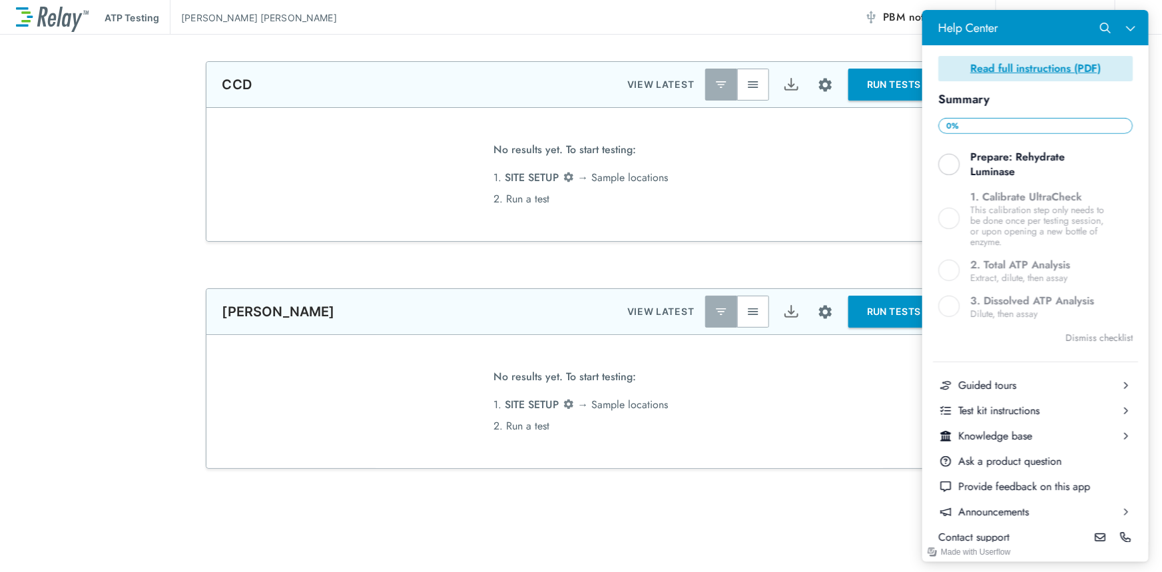
scroll to position [263, 0]
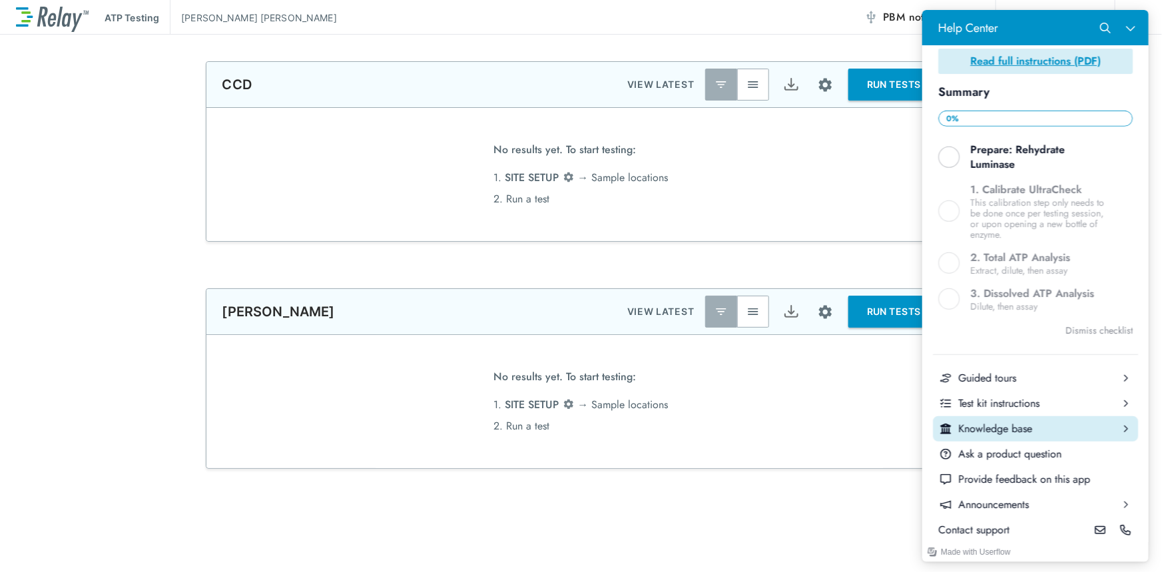
click at [1052, 426] on div "Knowledge base" at bounding box center [1035, 429] width 155 height 15
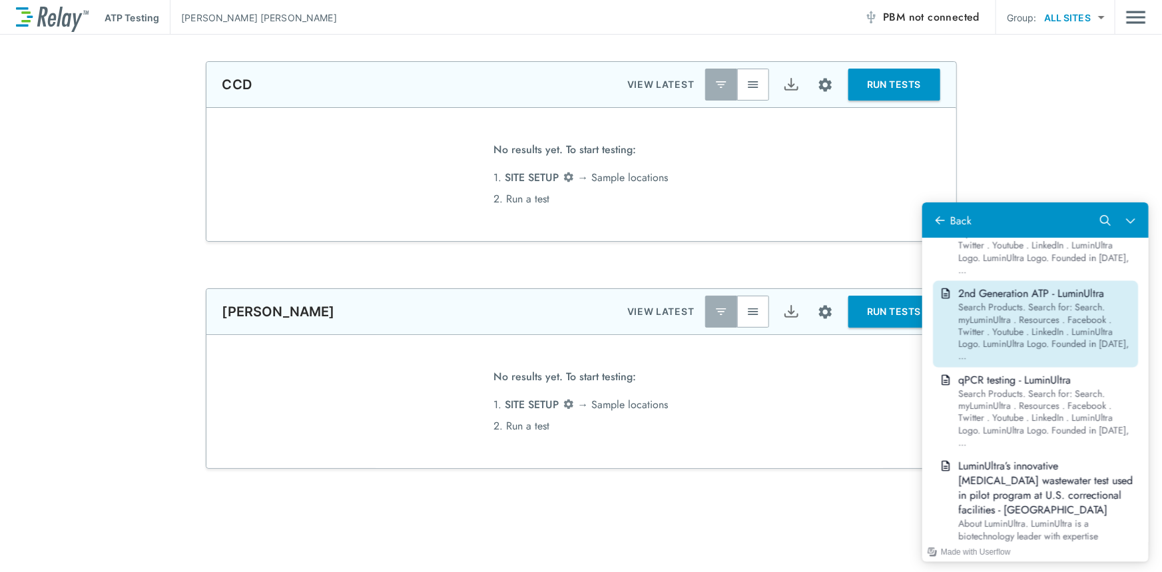
scroll to position [3510, 0]
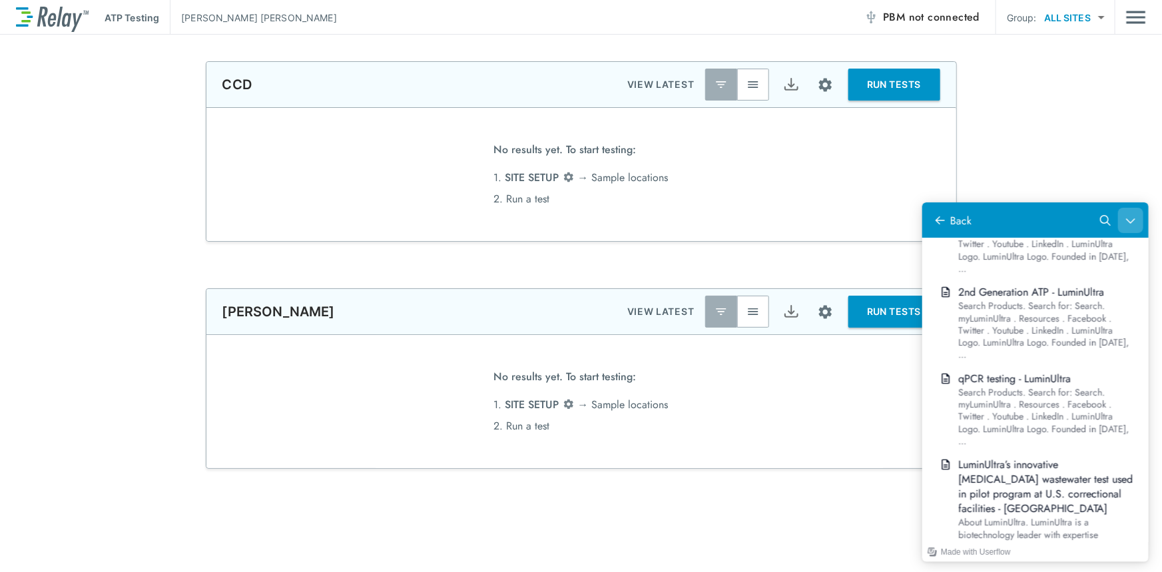
click at [1126, 217] on icon "Close Help Center" at bounding box center [1130, 219] width 11 height 11
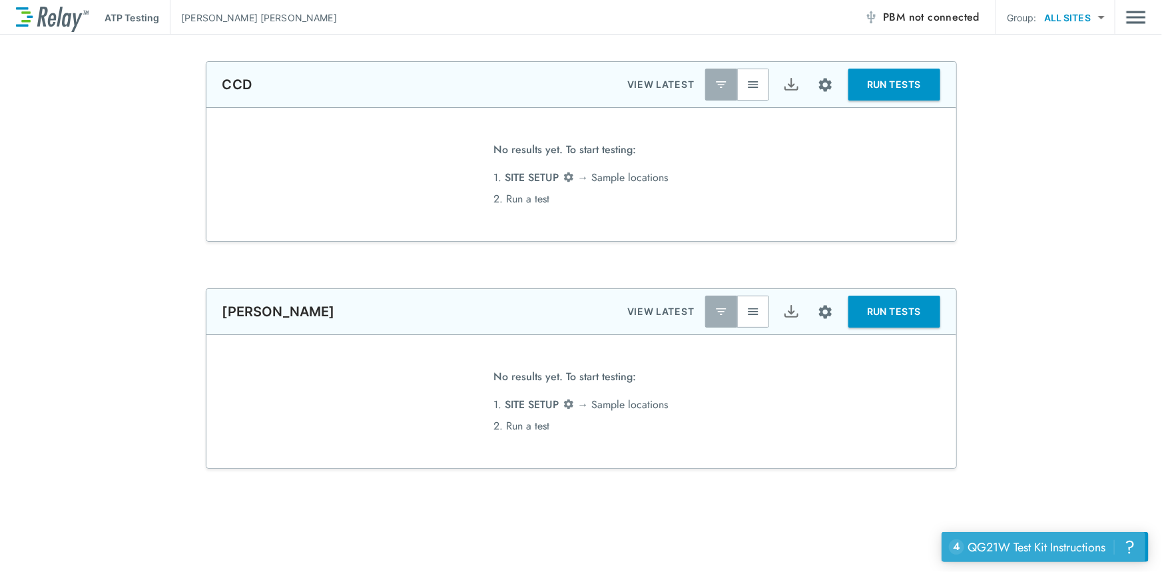
click at [1048, 545] on div "QG21W Test Kit Instructions" at bounding box center [1037, 546] width 138 height 17
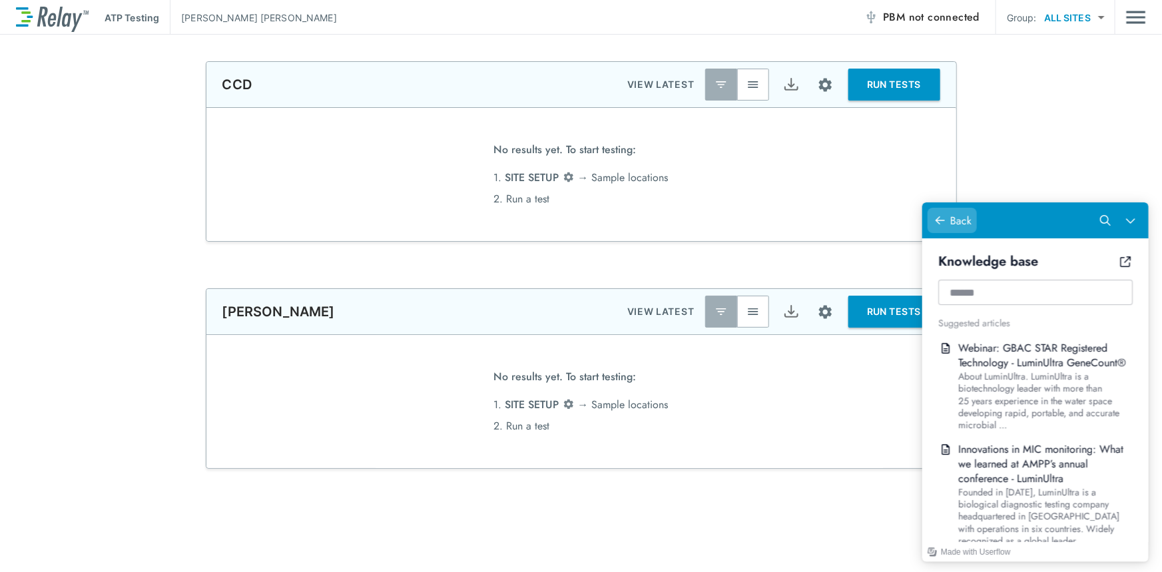
click at [932, 212] on div "Help Center" at bounding box center [939, 219] width 15 height 15
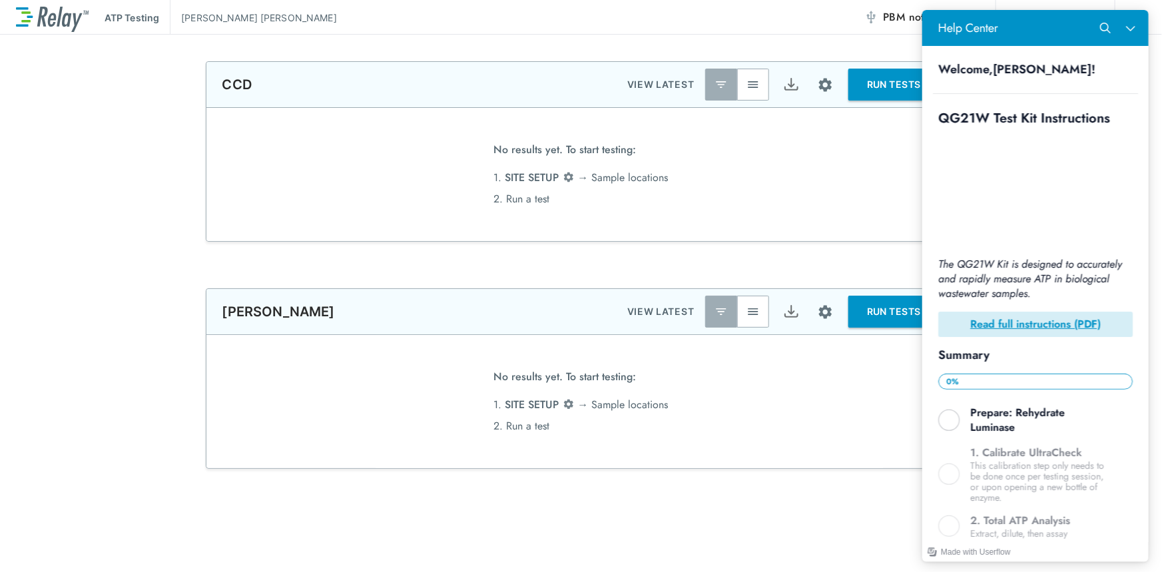
click at [741, 11] on div "ATP Testing [PERSON_NAME] PBM not connected Group: ALL SITES ********* ​" at bounding box center [581, 17] width 1130 height 35
drag, startPoint x: 1130, startPoint y: 26, endPoint x: 2017, endPoint y: 89, distance: 890.0
click at [1130, 26] on icon "Close Help Center" at bounding box center [1130, 28] width 11 height 11
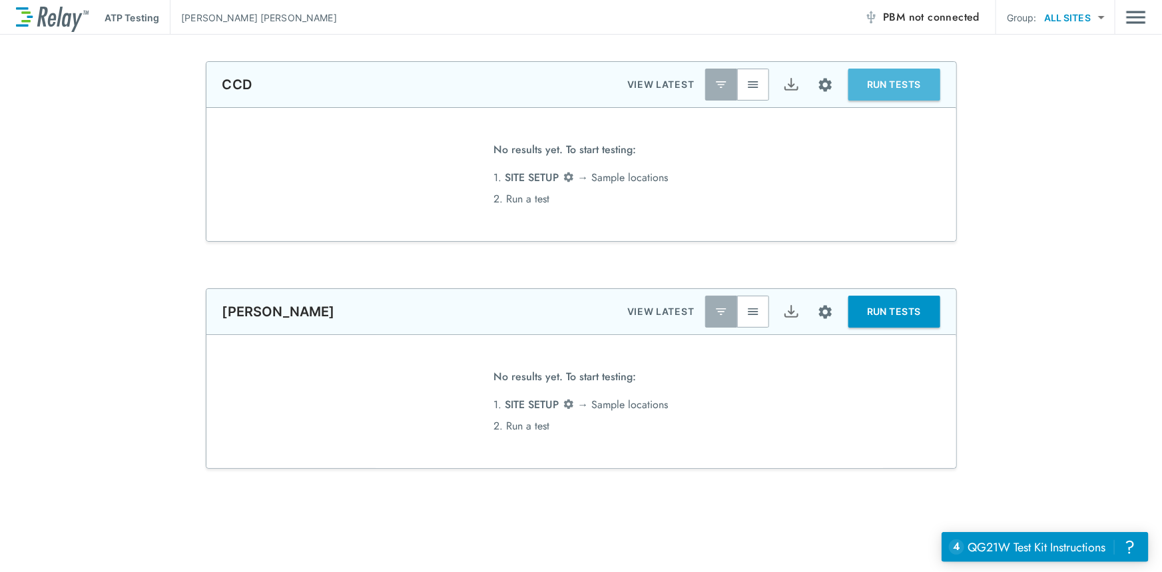
click at [926, 92] on button "RUN TESTS" at bounding box center [894, 85] width 92 height 32
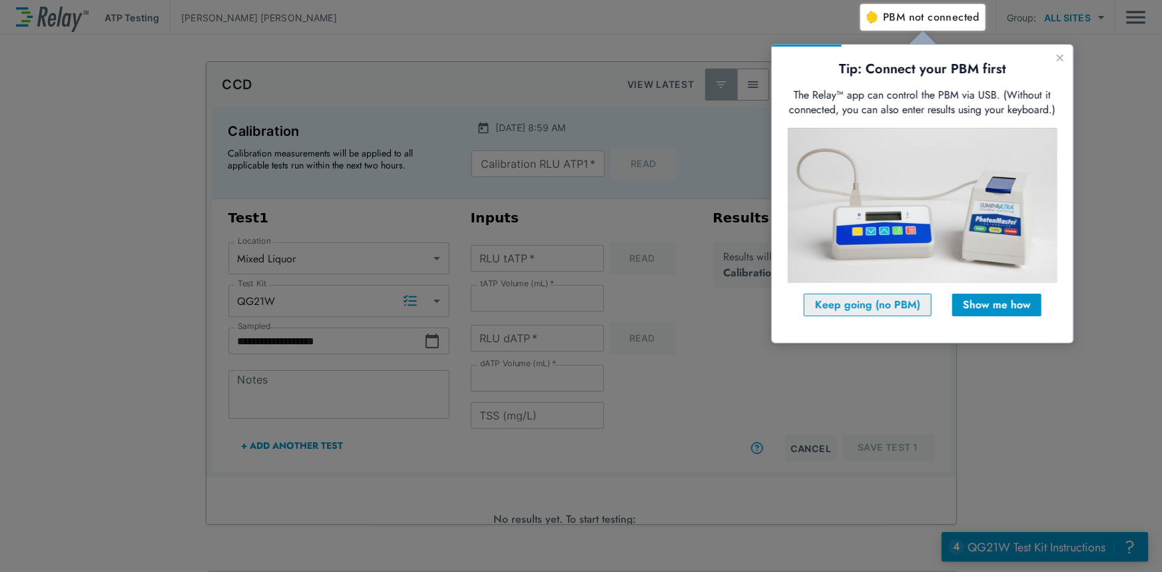
click at [876, 310] on div "Keep going (no PBM)" at bounding box center [866, 304] width 105 height 16
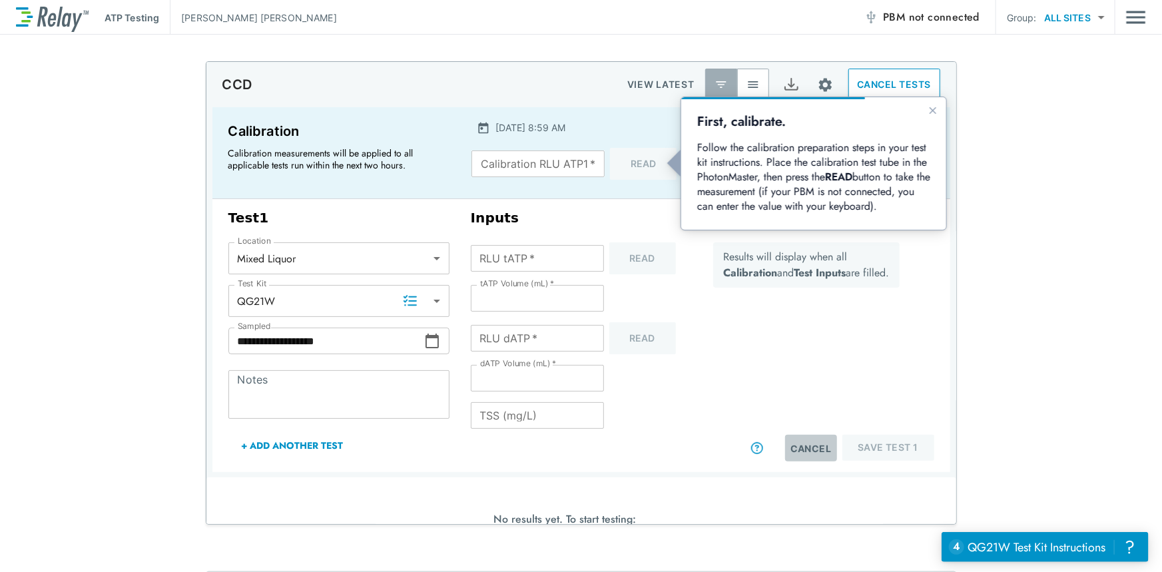
click at [799, 449] on button "Cancel" at bounding box center [811, 448] width 52 height 27
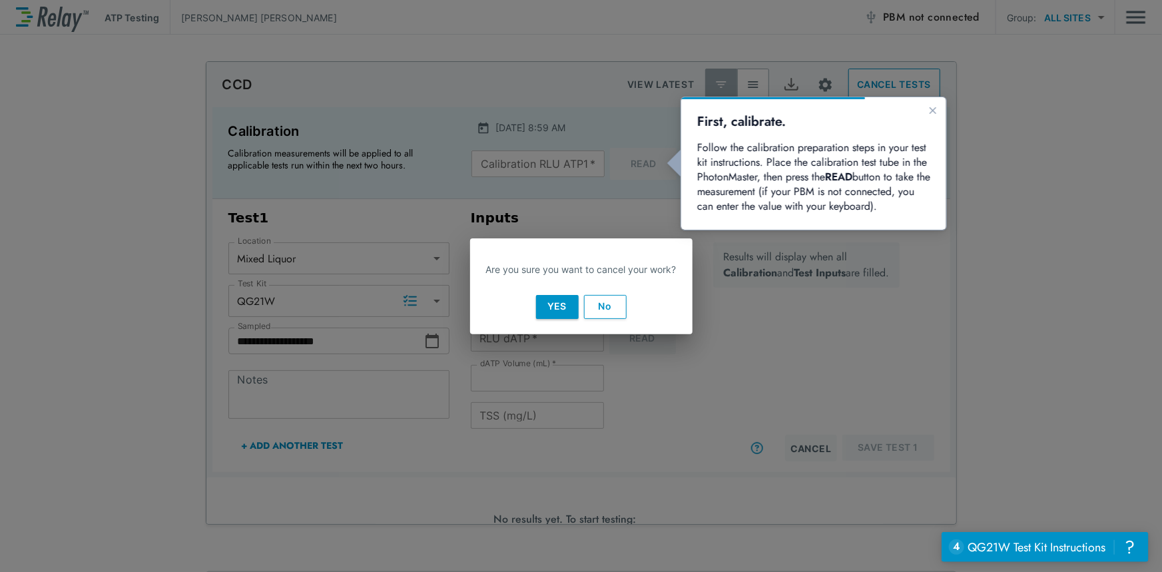
click at [562, 305] on button "Yes" at bounding box center [557, 307] width 43 height 24
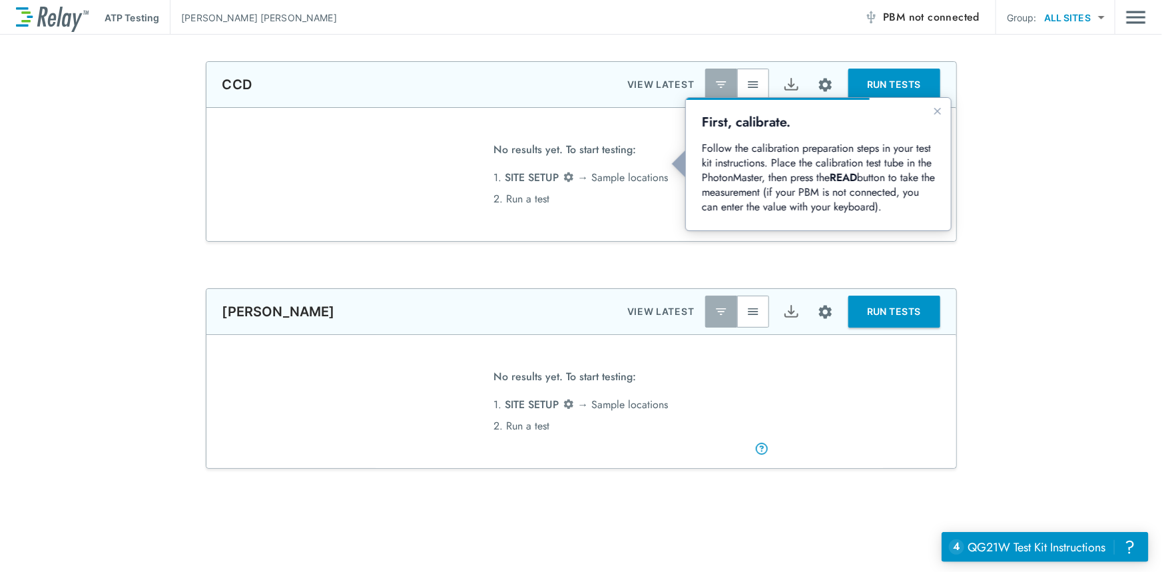
click at [1027, 252] on div "**********" at bounding box center [581, 551] width 1162 height 980
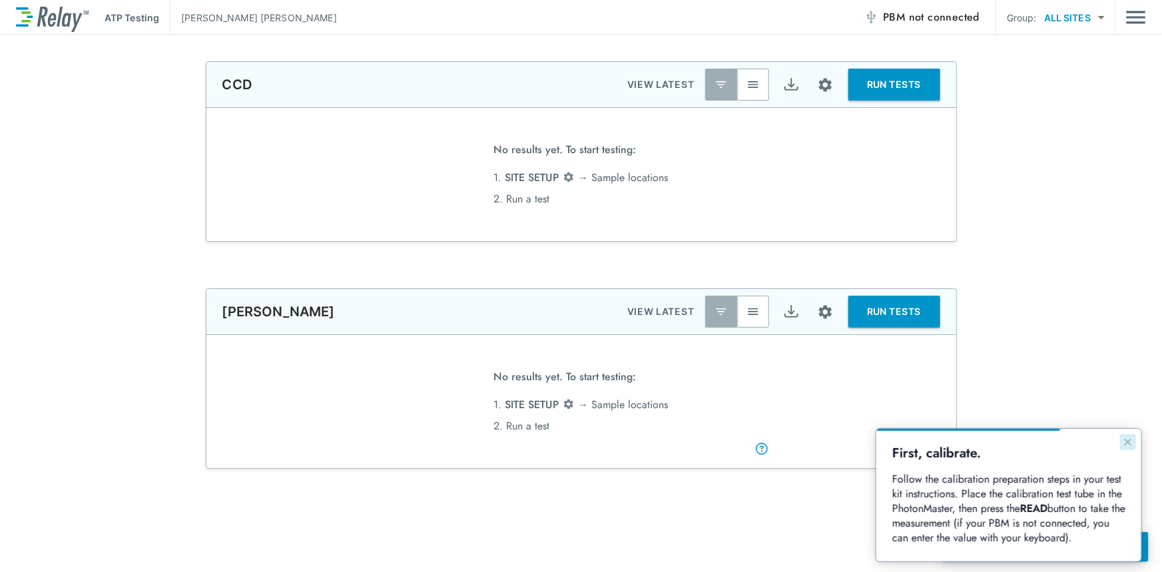
click at [1129, 439] on icon "Close guide" at bounding box center [1127, 441] width 11 height 11
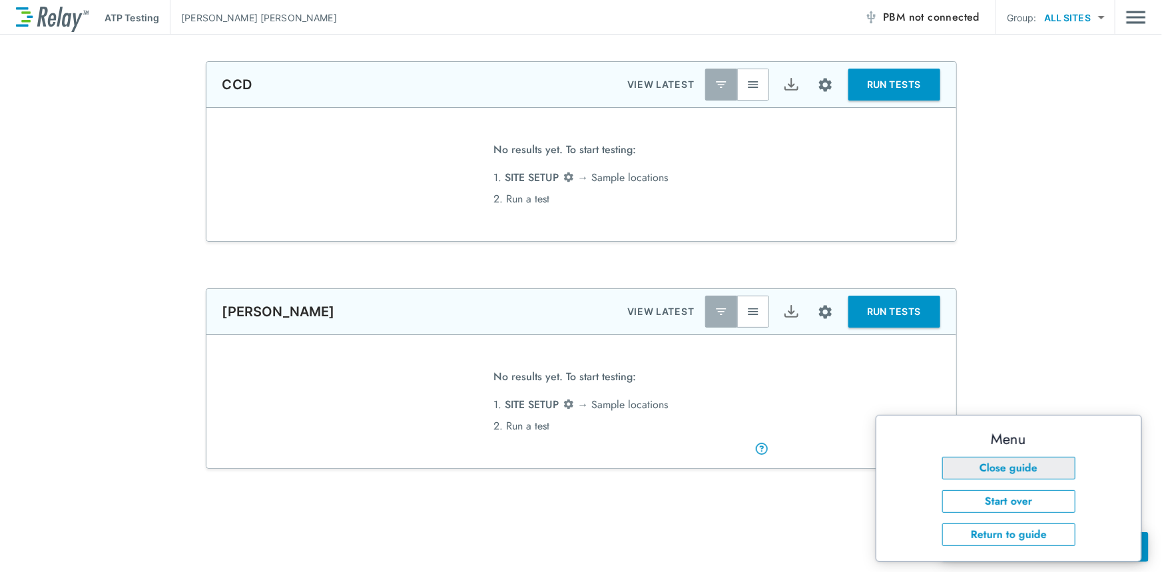
click at [1047, 460] on button "Close guide" at bounding box center [1008, 467] width 133 height 23
